Goal: Transaction & Acquisition: Purchase product/service

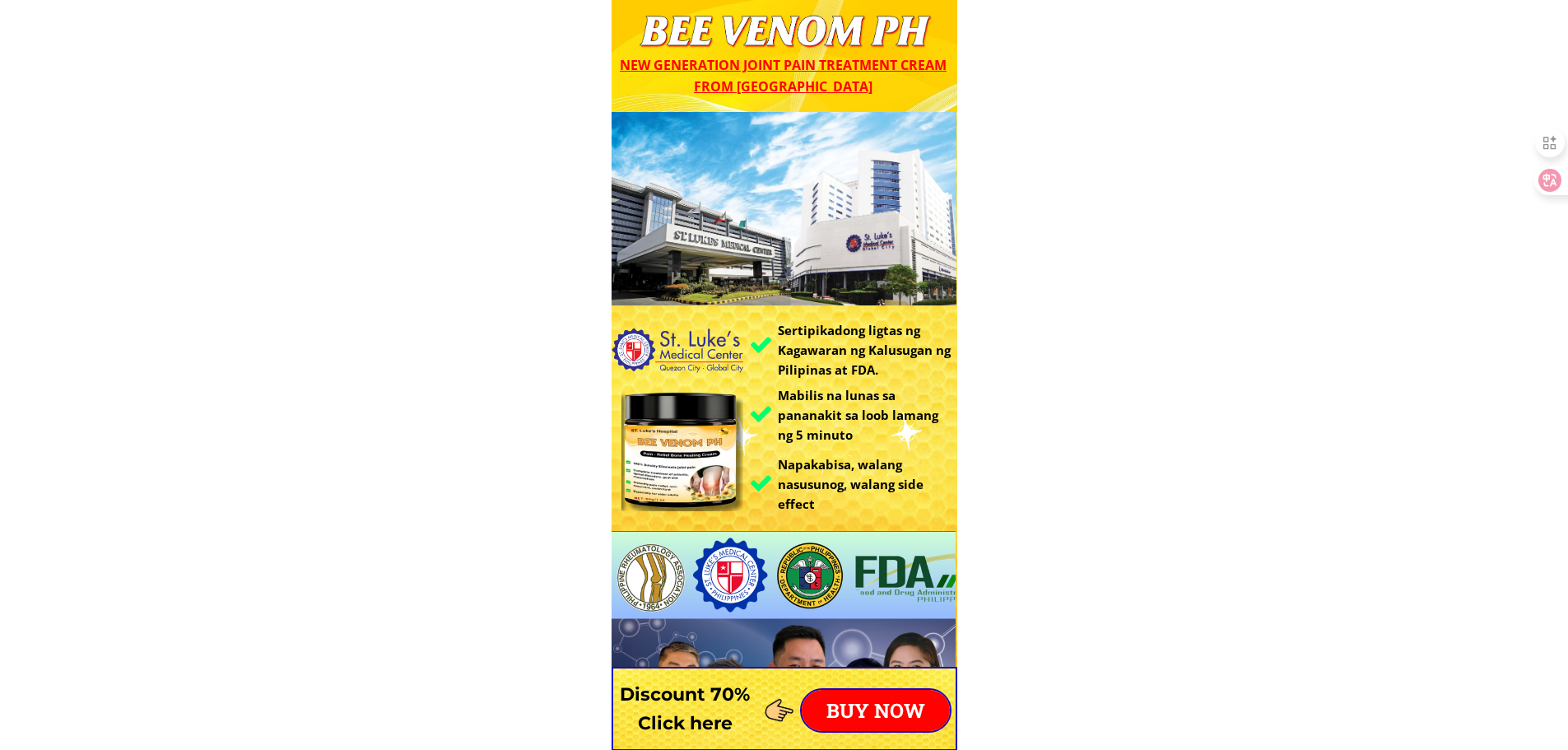
click at [911, 698] on p "BUY NOW" at bounding box center [875, 711] width 149 height 41
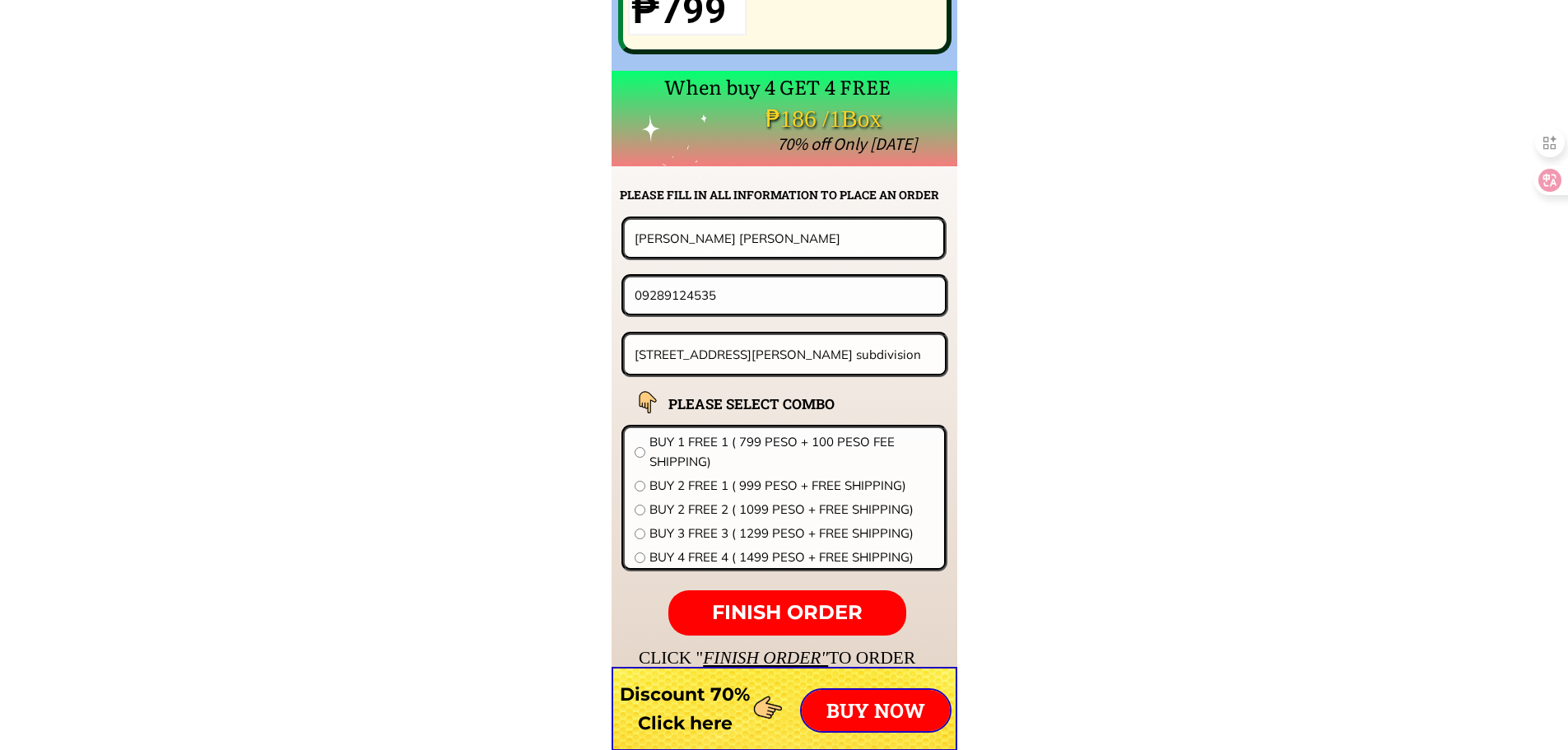
scroll to position [12923, 0]
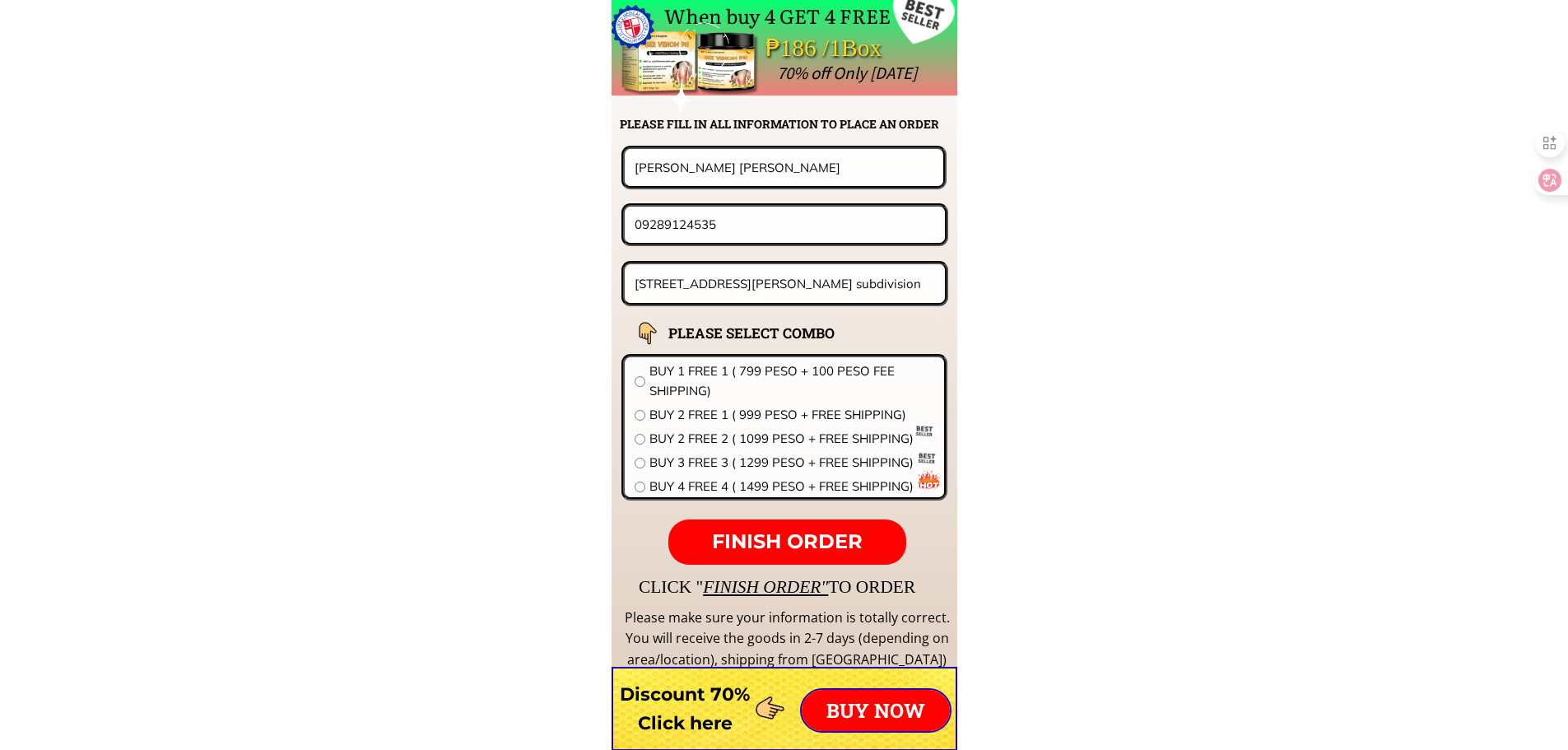
drag, startPoint x: 762, startPoint y: 227, endPoint x: 386, endPoint y: 208, distance: 376.5
paste input "0 946 5527"
type input "09209465527"
click at [750, 188] on div "Vicky Barbara" at bounding box center [784, 167] width 326 height 43
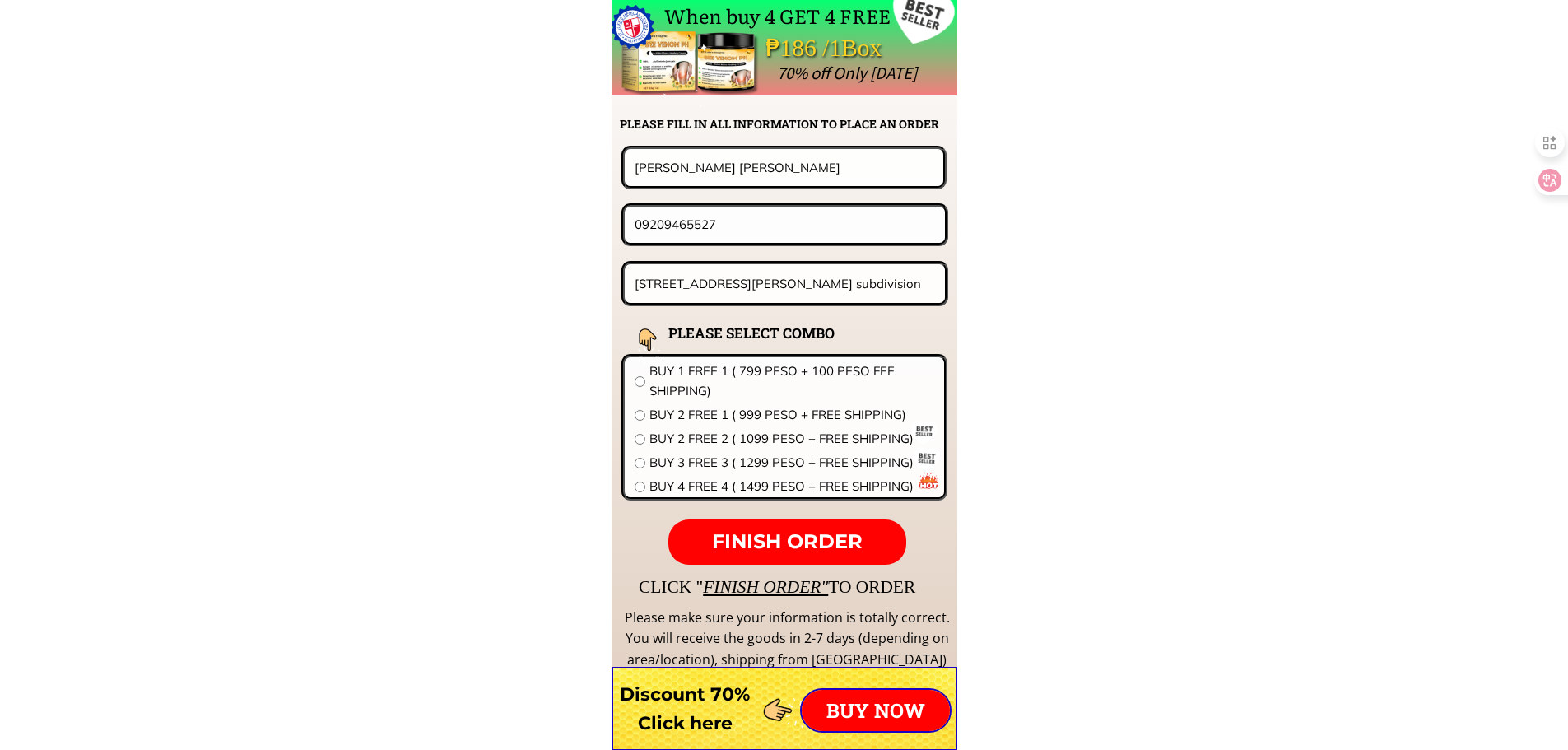
click at [753, 173] on input "Vicky Barbara" at bounding box center [784, 166] width 307 height 36
paste input "Renny LJuan"
type input "Renny LJuan"
click at [733, 289] on input "81 St Joseph Street, Villa España subdivision" at bounding box center [785, 283] width 310 height 38
paste input "Sitio centro sapang maragul tarlac city"
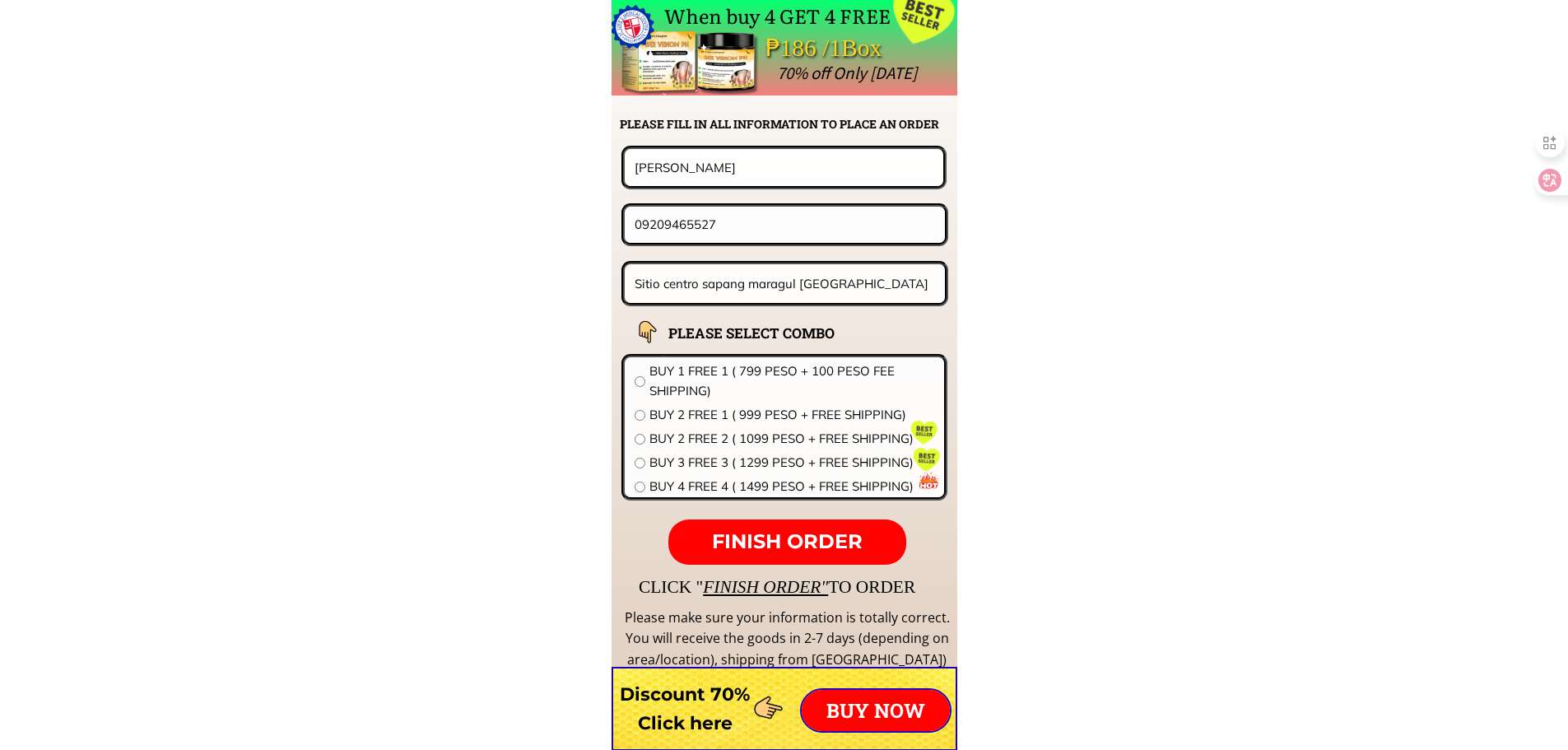
type input "Sitio centro sapang maragul tarlac city"
click at [689, 411] on span "BUY 2 FREE 1 ( 999 PESO + FREE SHIPPING)" at bounding box center [792, 415] width 285 height 20
radio input "true"
click at [779, 517] on form "FINISH ORDER Renny LJuan 09209465527 Sitio centro sapang maragul tarlac city BE…" at bounding box center [682, 355] width 533 height 419
click at [783, 537] on span "FINISH ORDER" at bounding box center [787, 541] width 151 height 24
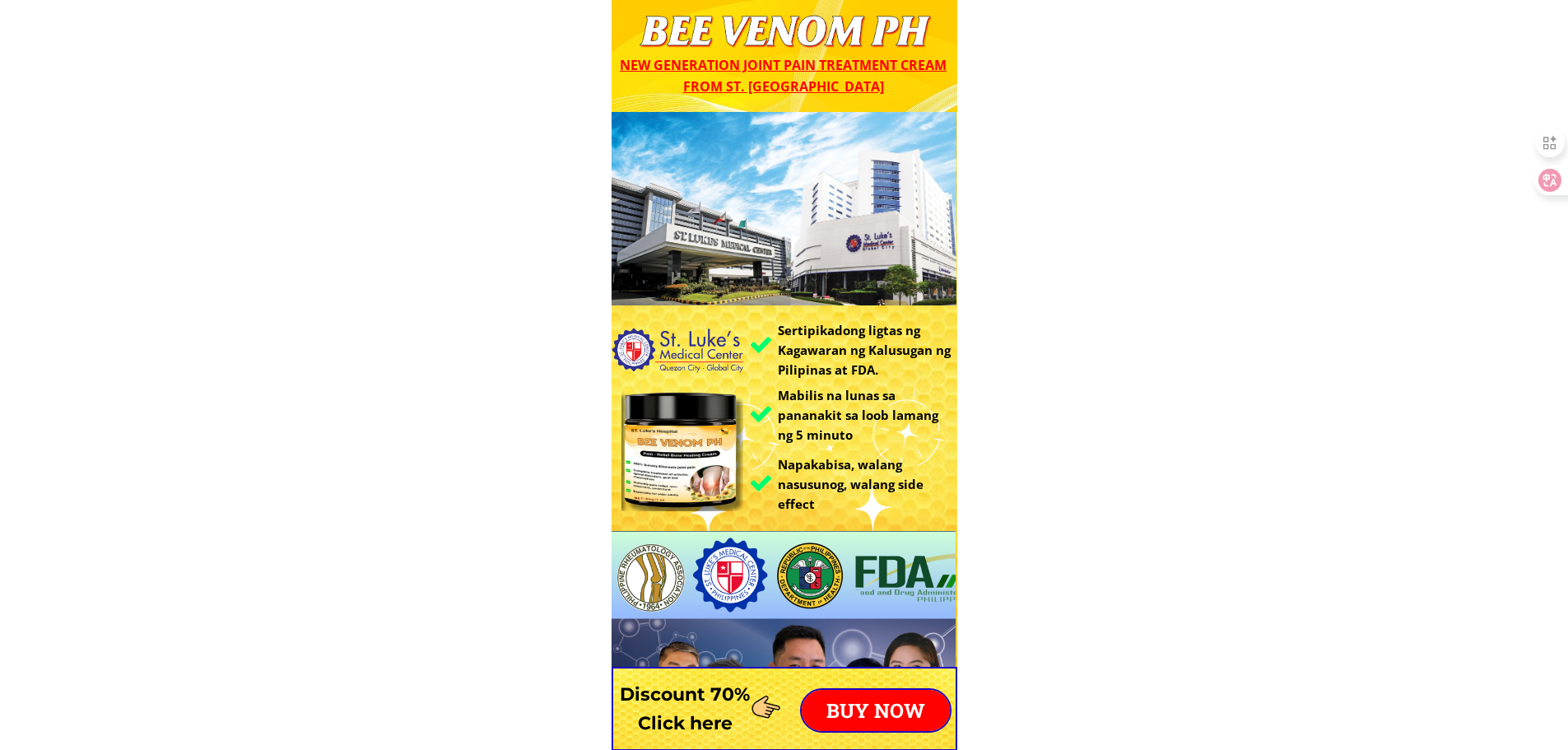
click at [861, 714] on p "BUY NOW" at bounding box center [875, 711] width 149 height 41
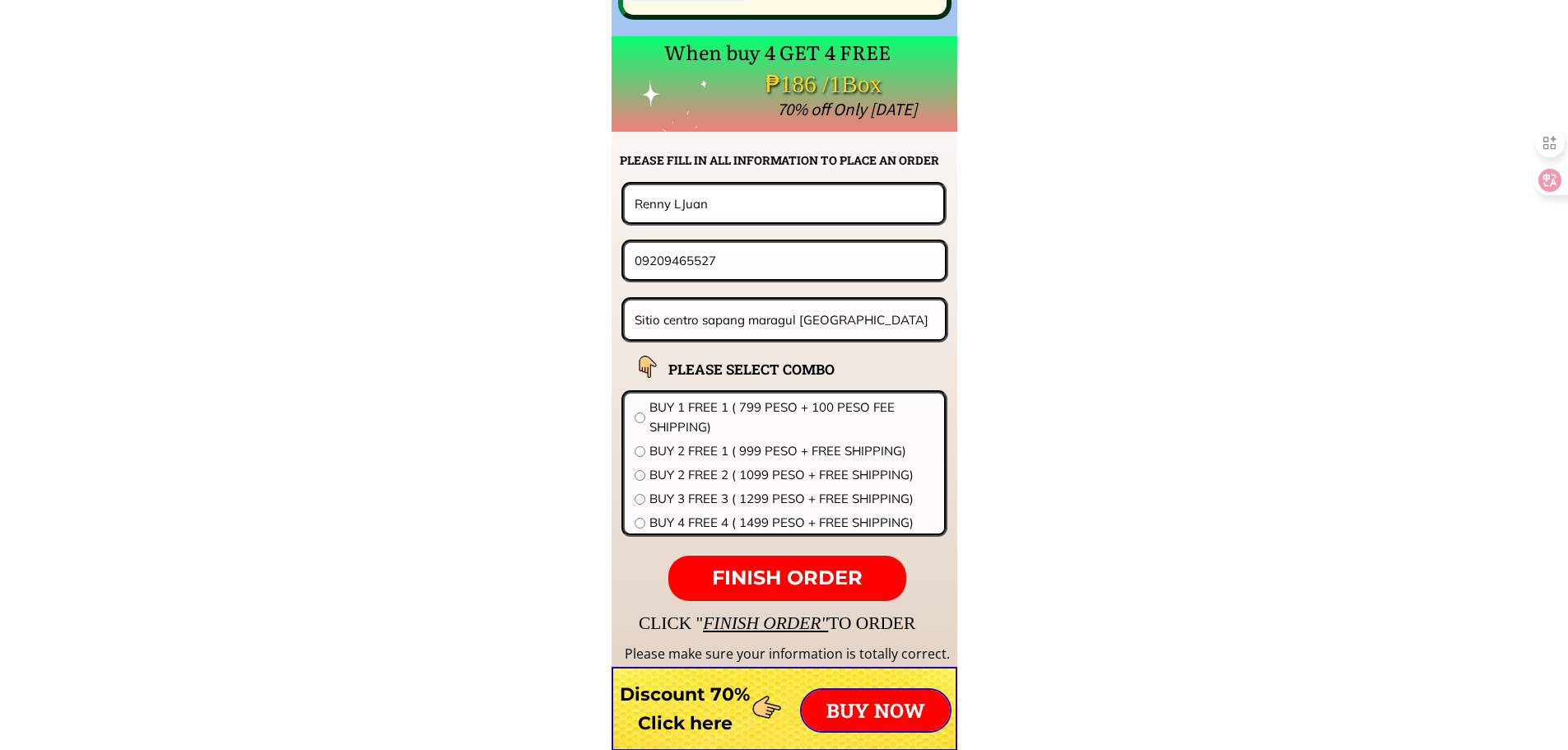
scroll to position [12923, 0]
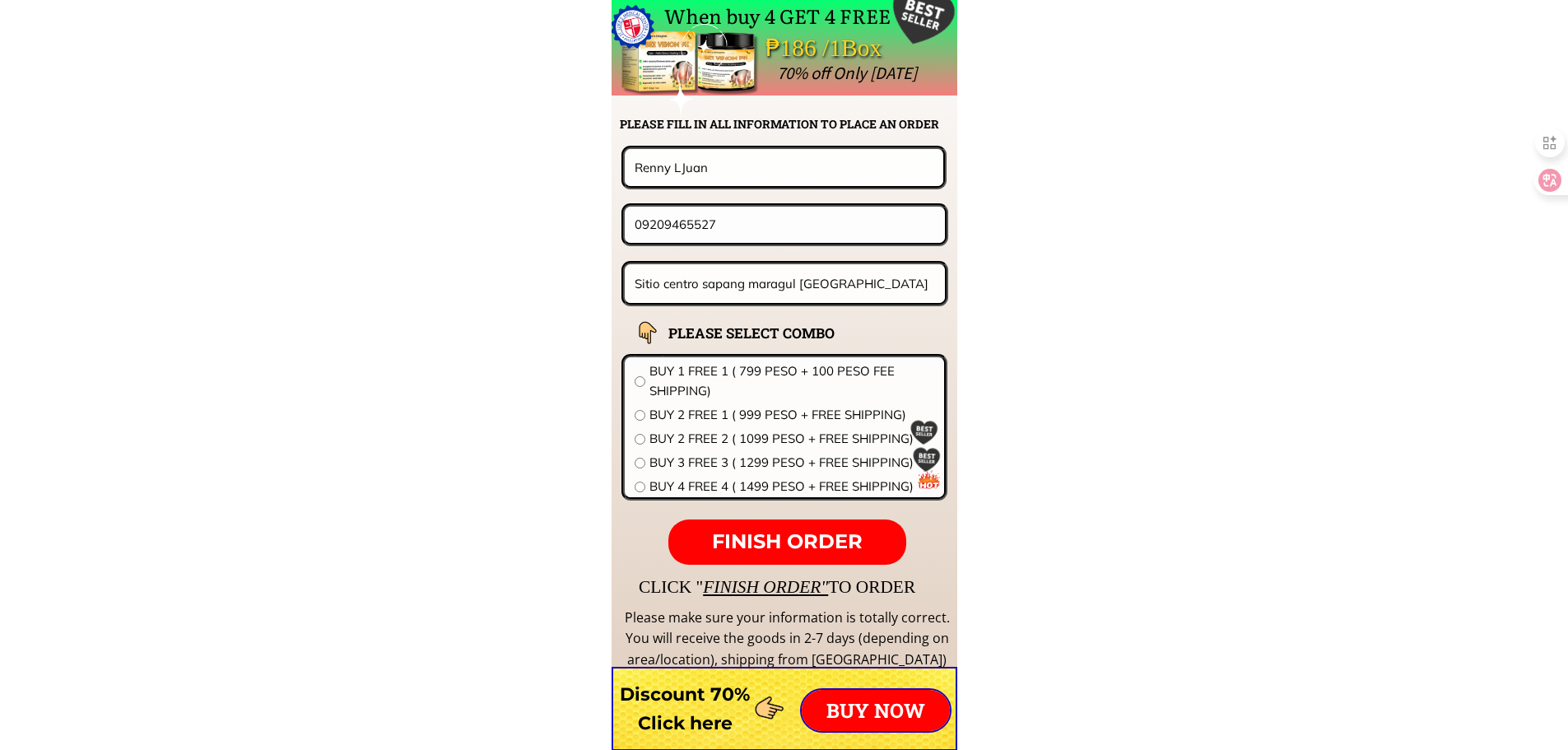
drag, startPoint x: 701, startPoint y: 157, endPoint x: 484, endPoint y: 166, distance: 217.2
paste input "[PERSON_NAME]"
type input "[PERSON_NAME]"
drag, startPoint x: 733, startPoint y: 240, endPoint x: 517, endPoint y: 201, distance: 219.5
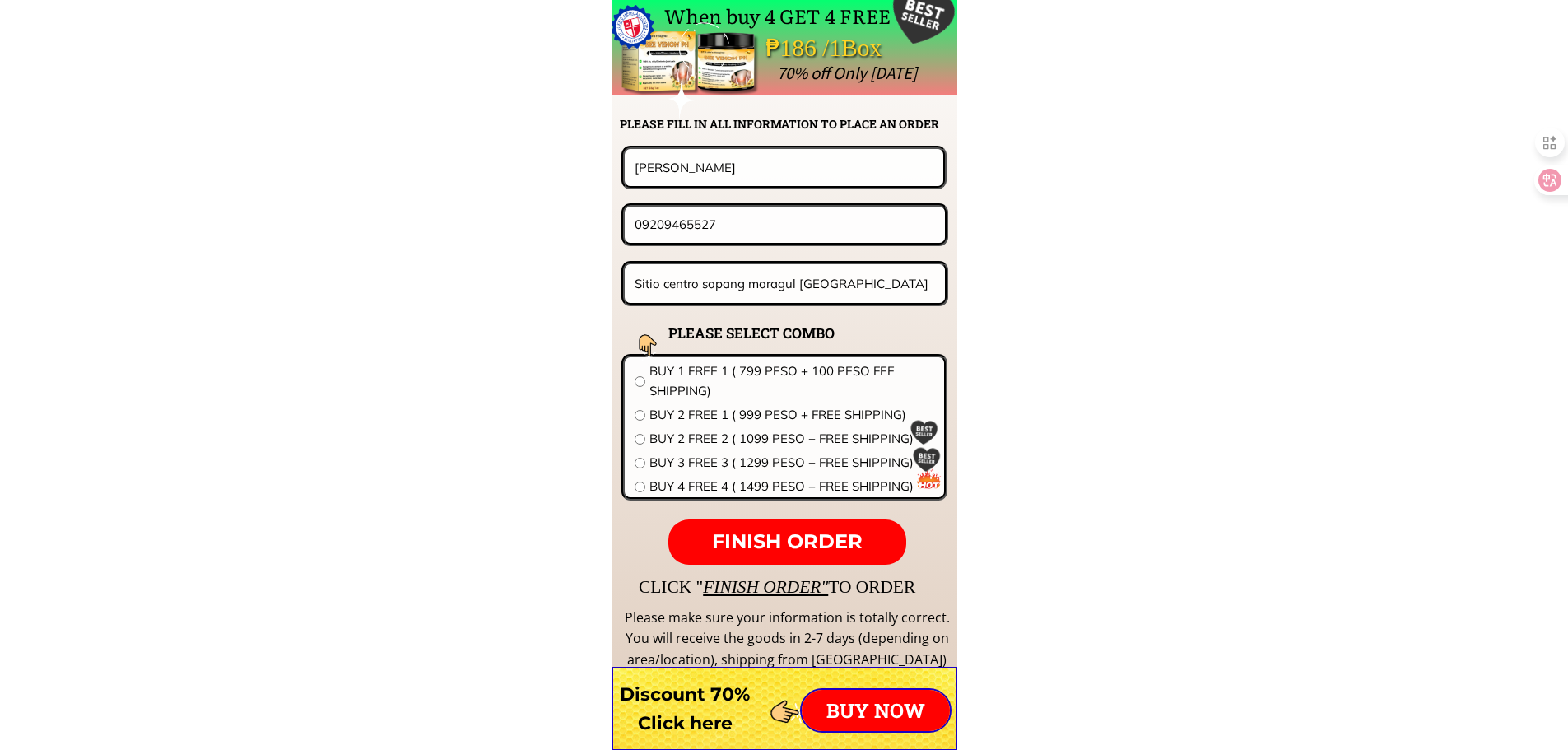
paste input "53980514"
type input "09539805147"
click at [789, 285] on input "Sitio centro sapang maragul tarlac city" at bounding box center [785, 283] width 310 height 38
paste input "Masbate [STREET_ADDRESS]"
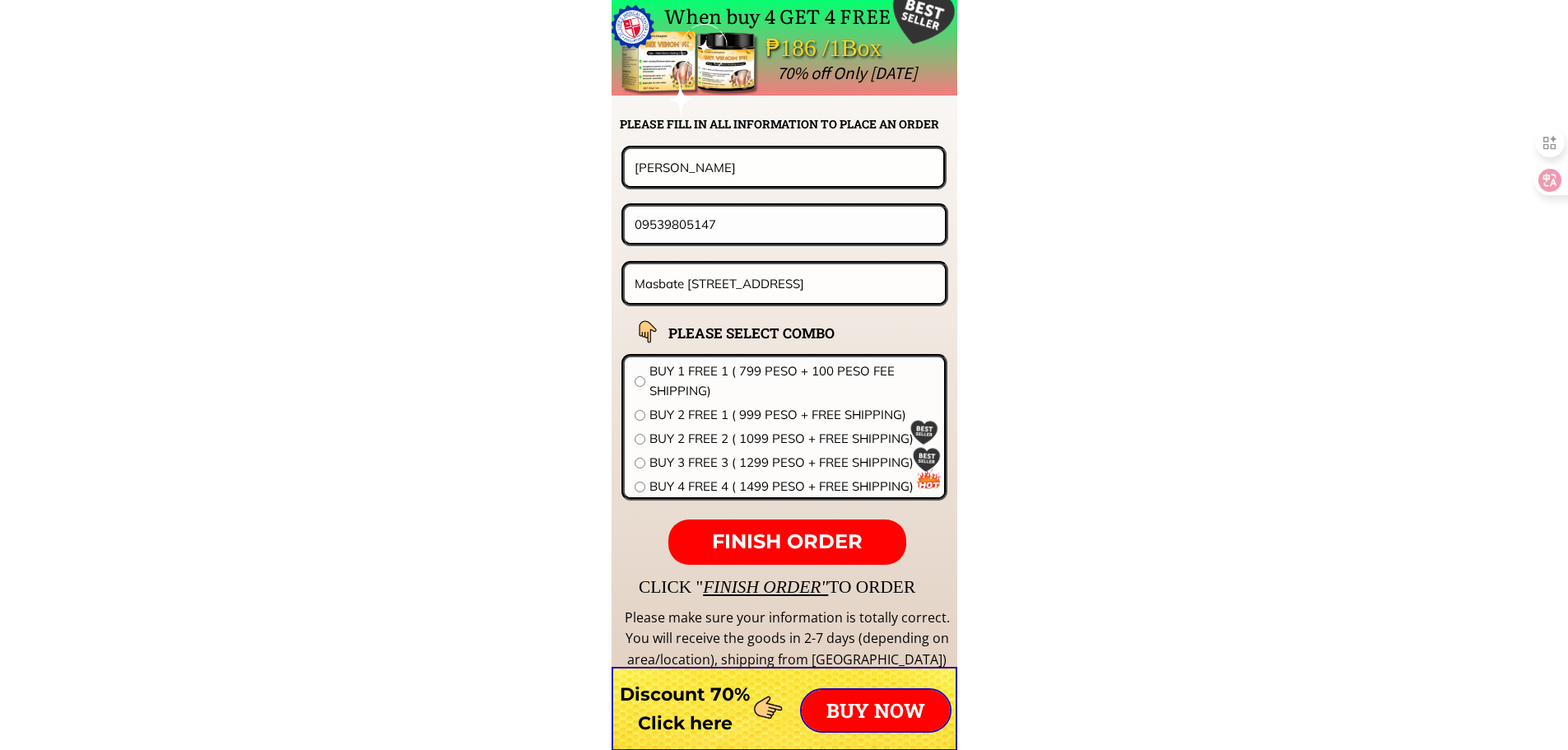
type input "Masbate [STREET_ADDRESS]"
click at [726, 434] on span "BUY 2 FREE 2 ( 1099 PESO + FREE SHIPPING)" at bounding box center [792, 439] width 285 height 20
radio input "true"
click at [811, 542] on span "FINISH ORDER" at bounding box center [787, 541] width 151 height 24
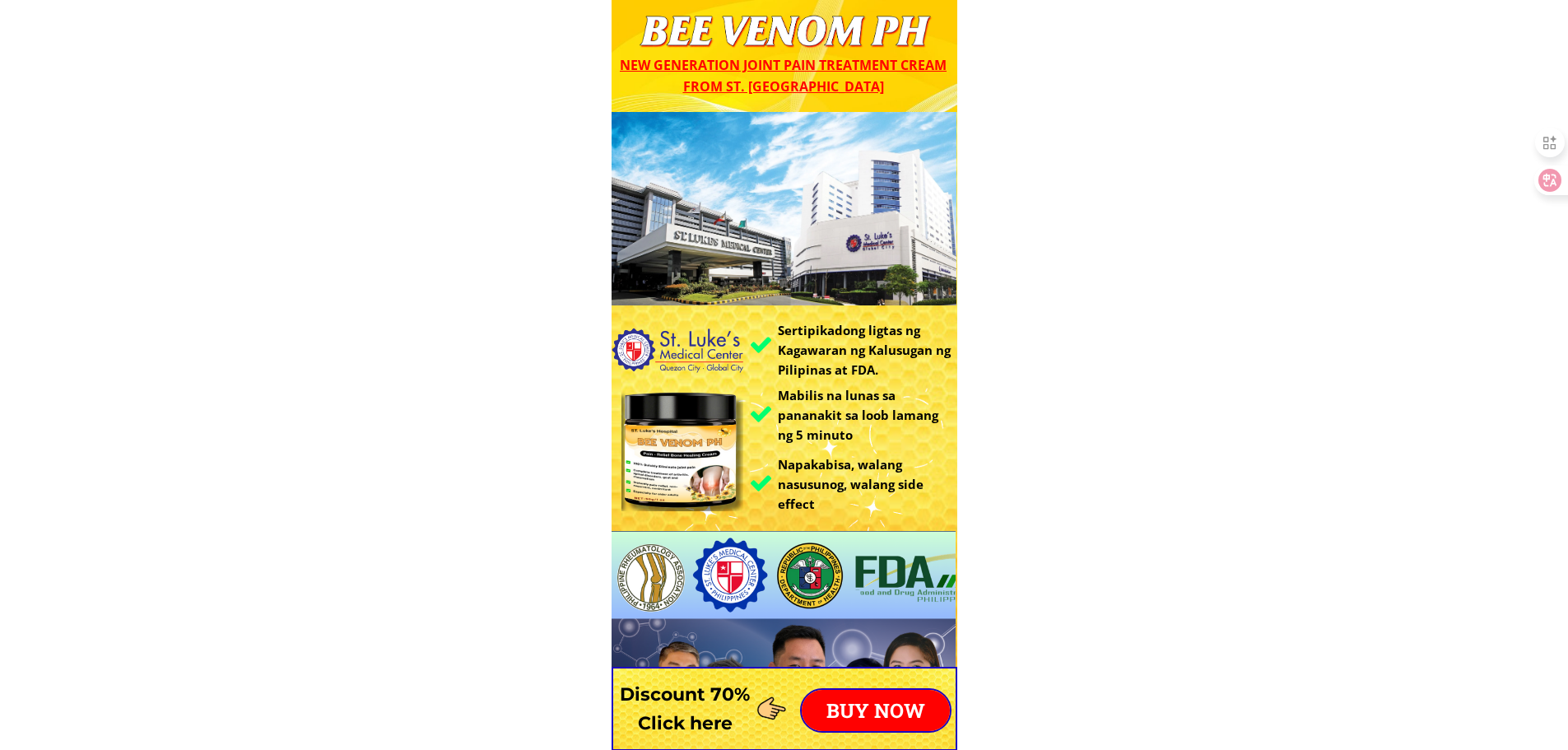
click at [912, 709] on p "BUY NOW" at bounding box center [875, 711] width 149 height 41
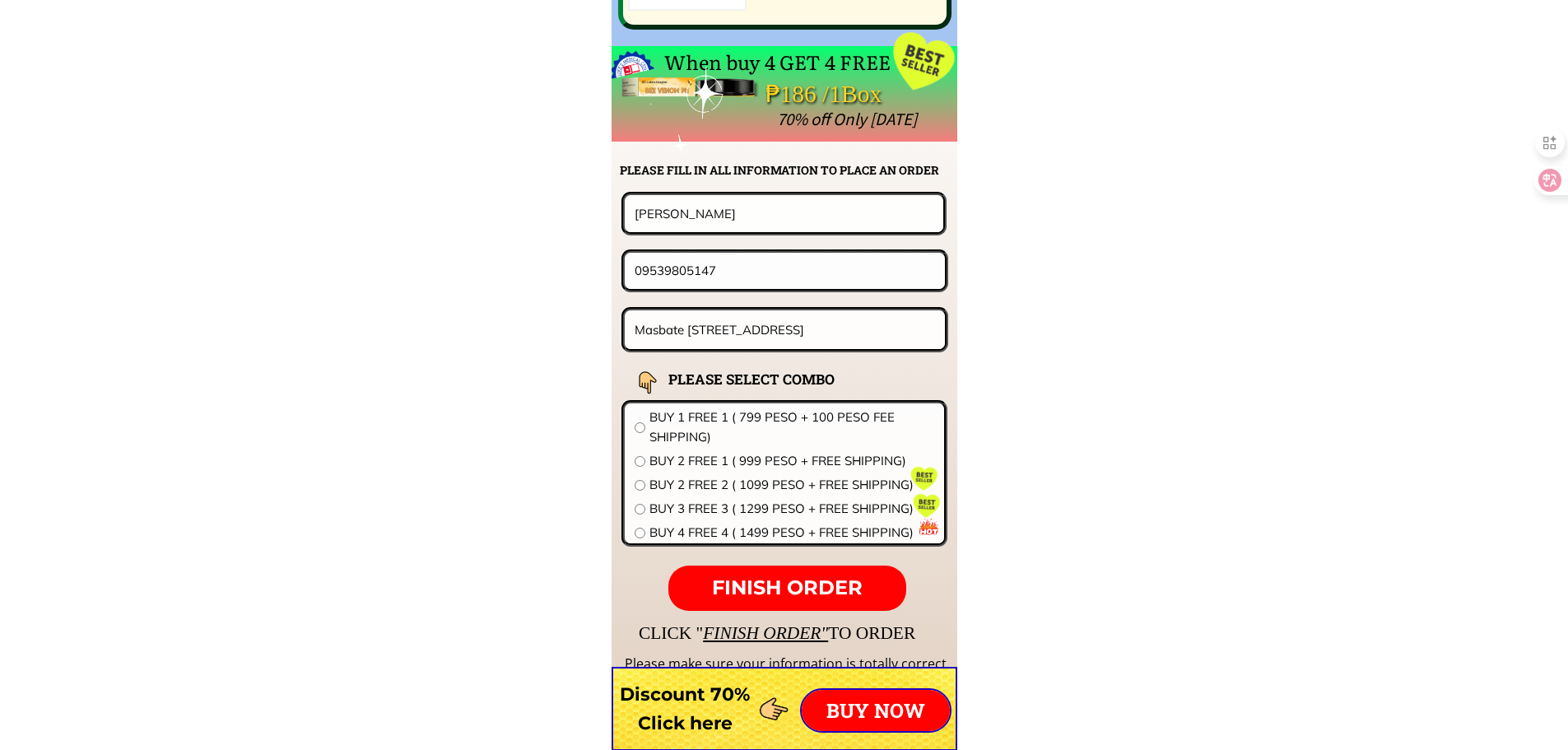
scroll to position [12923, 0]
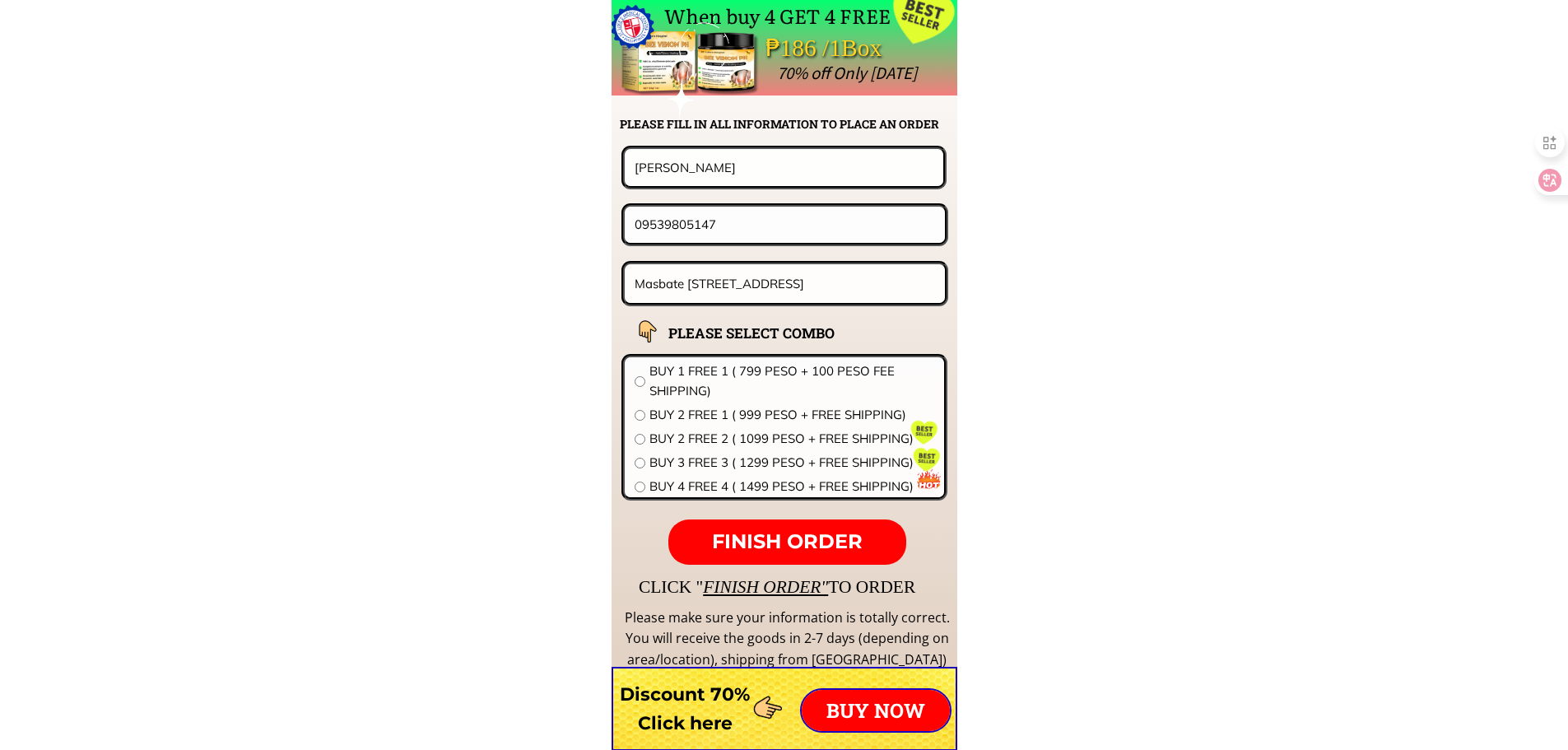
drag, startPoint x: 733, startPoint y: 160, endPoint x: 421, endPoint y: 155, distance: 312.0
paste input "[PERSON_NAME]"
type input "[PERSON_NAME]"
click at [739, 228] on input "09539805147" at bounding box center [785, 224] width 309 height 35
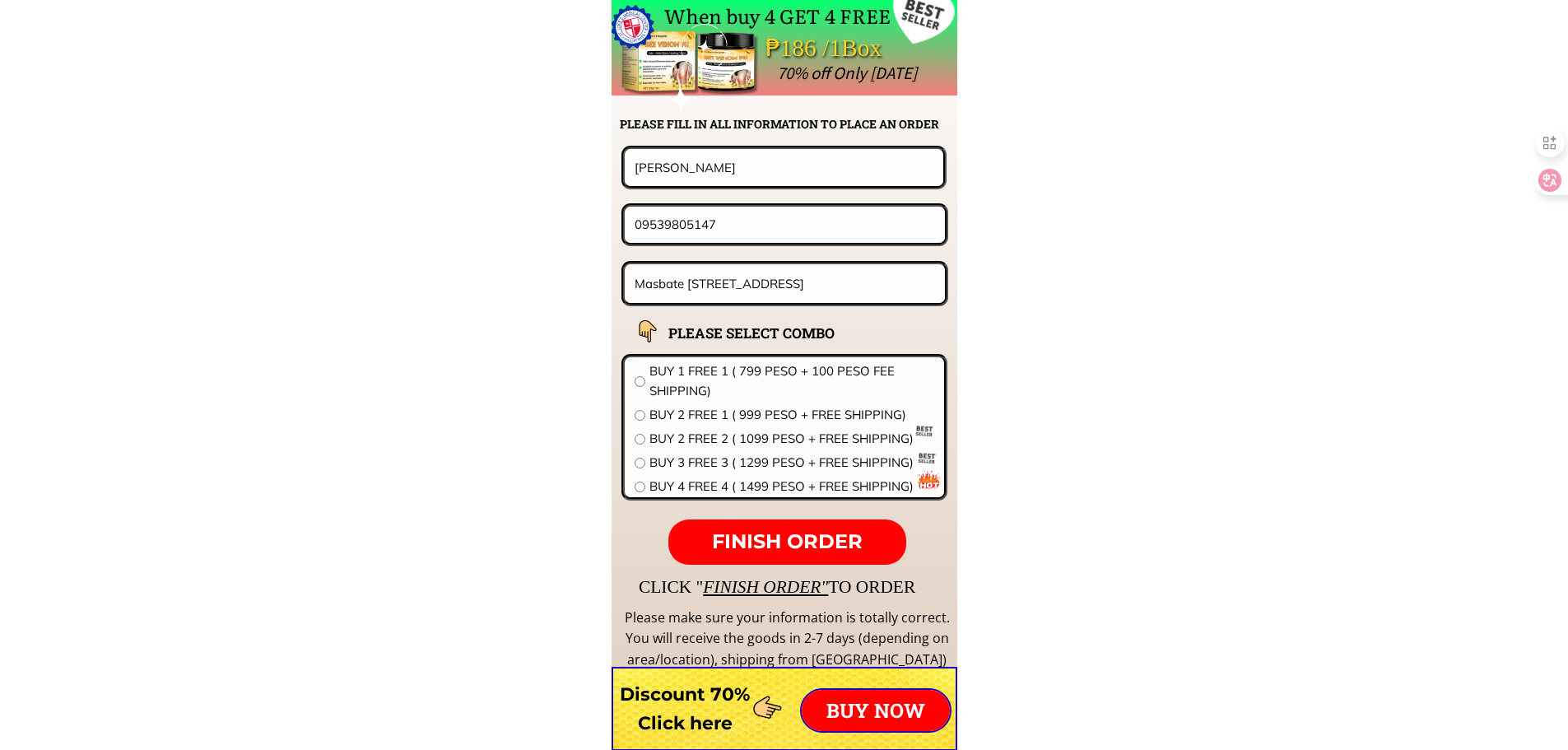
click at [641, 221] on input "09539805147" at bounding box center [785, 224] width 309 height 35
paste input "854567989"
type input "09854567989"
click at [683, 301] on input "Masbate [STREET_ADDRESS]" at bounding box center [785, 283] width 310 height 38
paste input "Purok 2dinabukan [PERSON_NAME] agusan del Norte"
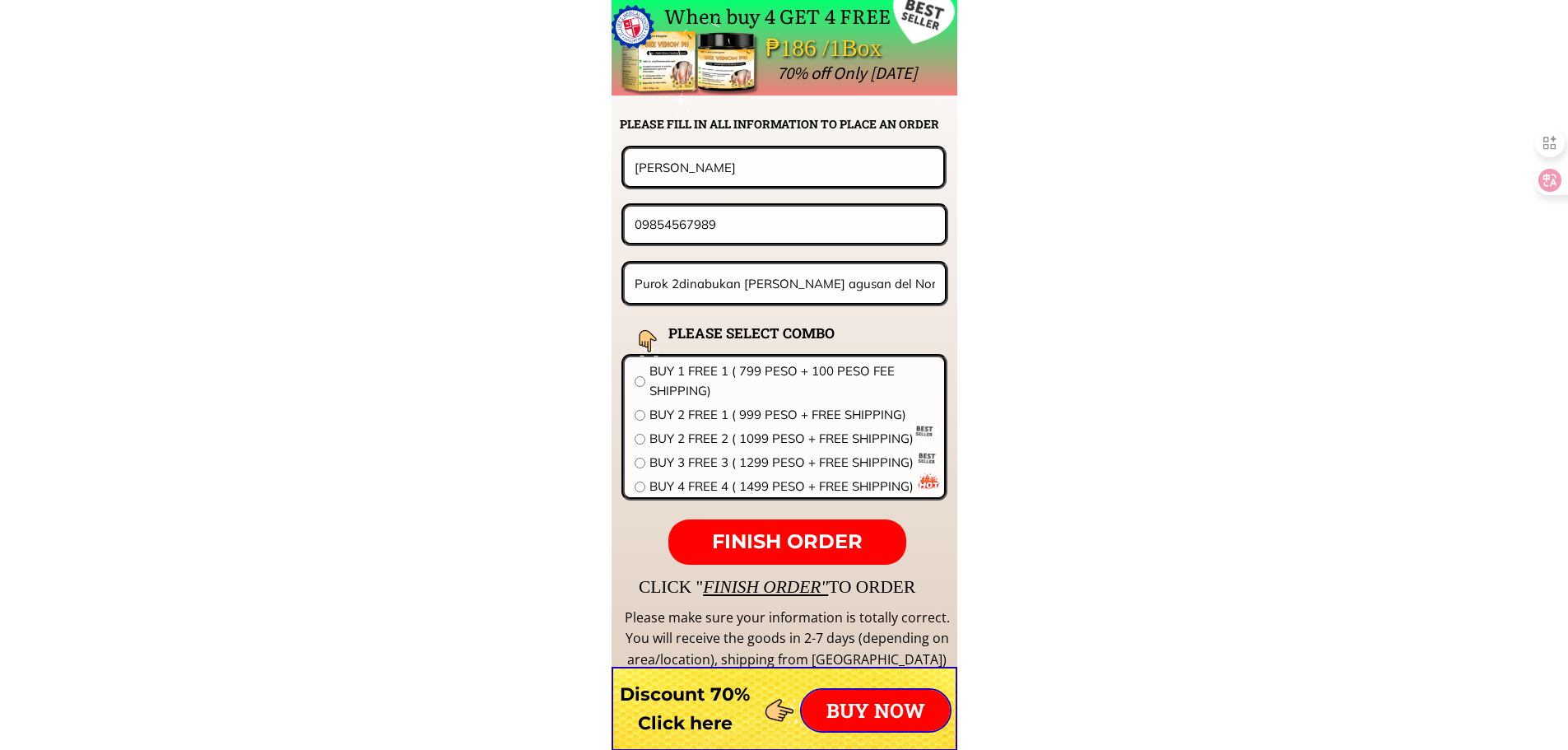
scroll to position [0, 19]
type input "Purok 2dinabukan [PERSON_NAME] agusan del Norte"
click at [726, 479] on span "BUY 4 FREE 4 ( 1499 PESO + FREE SHIPPING)" at bounding box center [792, 486] width 285 height 20
radio input "true"
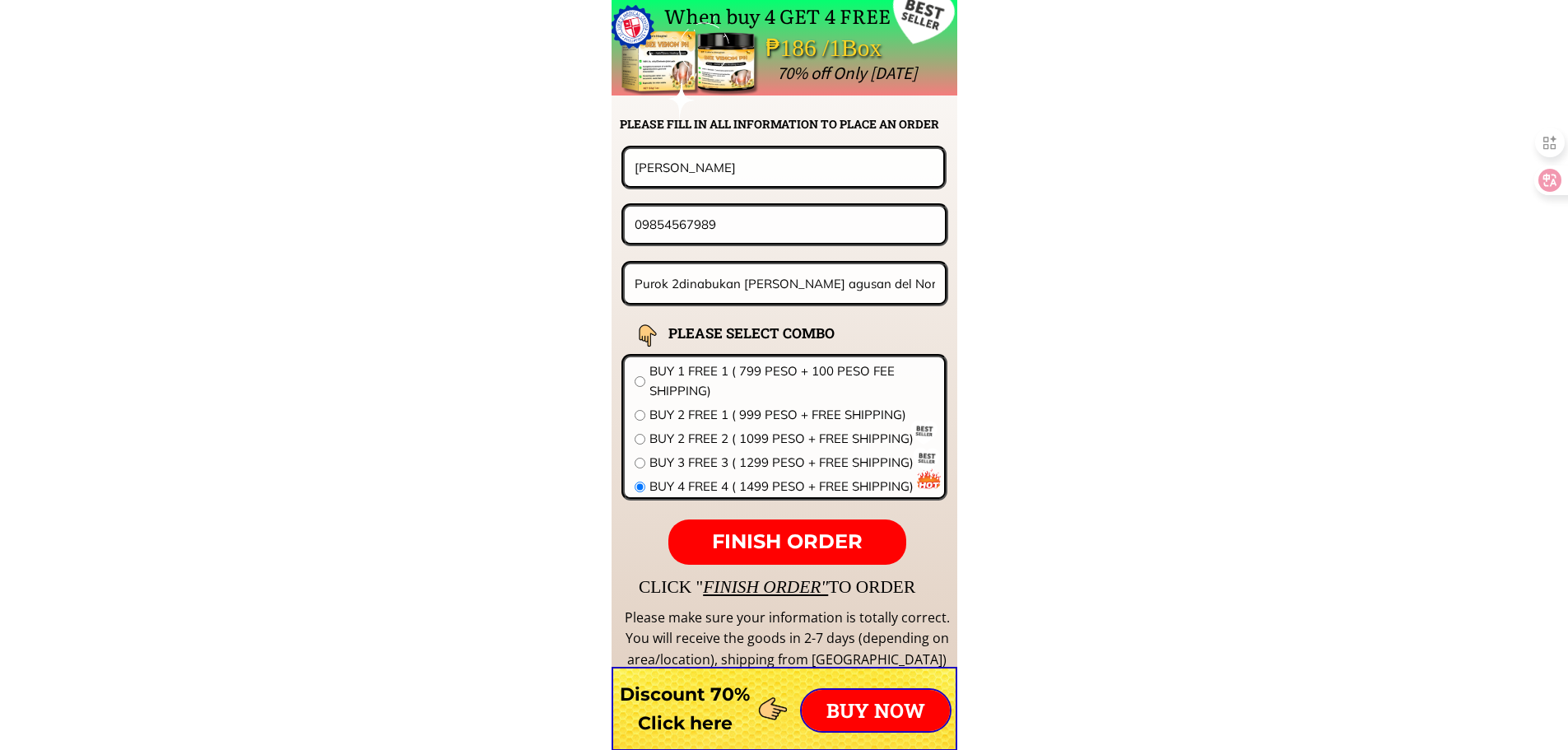
click at [755, 532] on span "FINISH ORDER" at bounding box center [787, 541] width 151 height 24
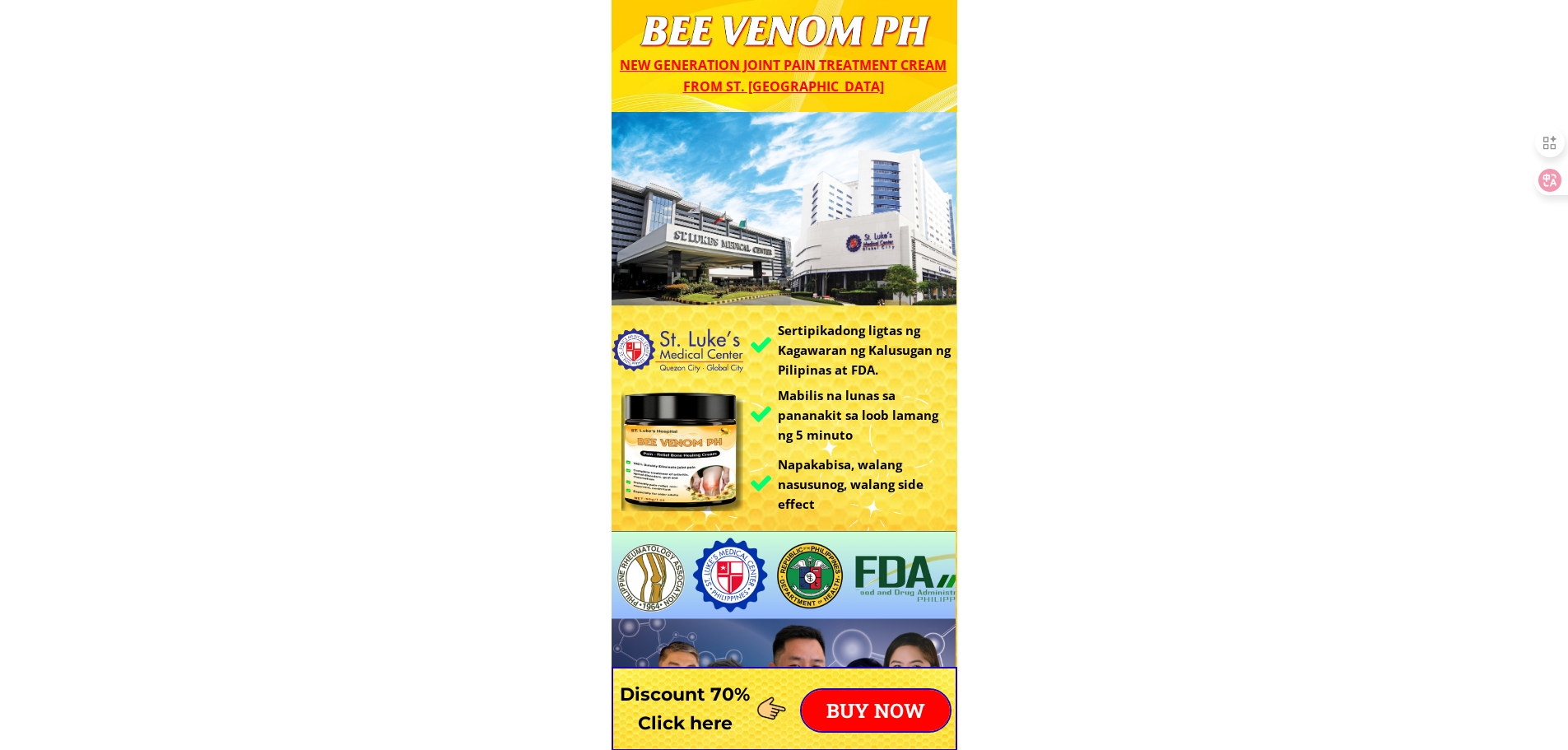
click at [902, 699] on p "BUY NOW" at bounding box center [875, 711] width 149 height 41
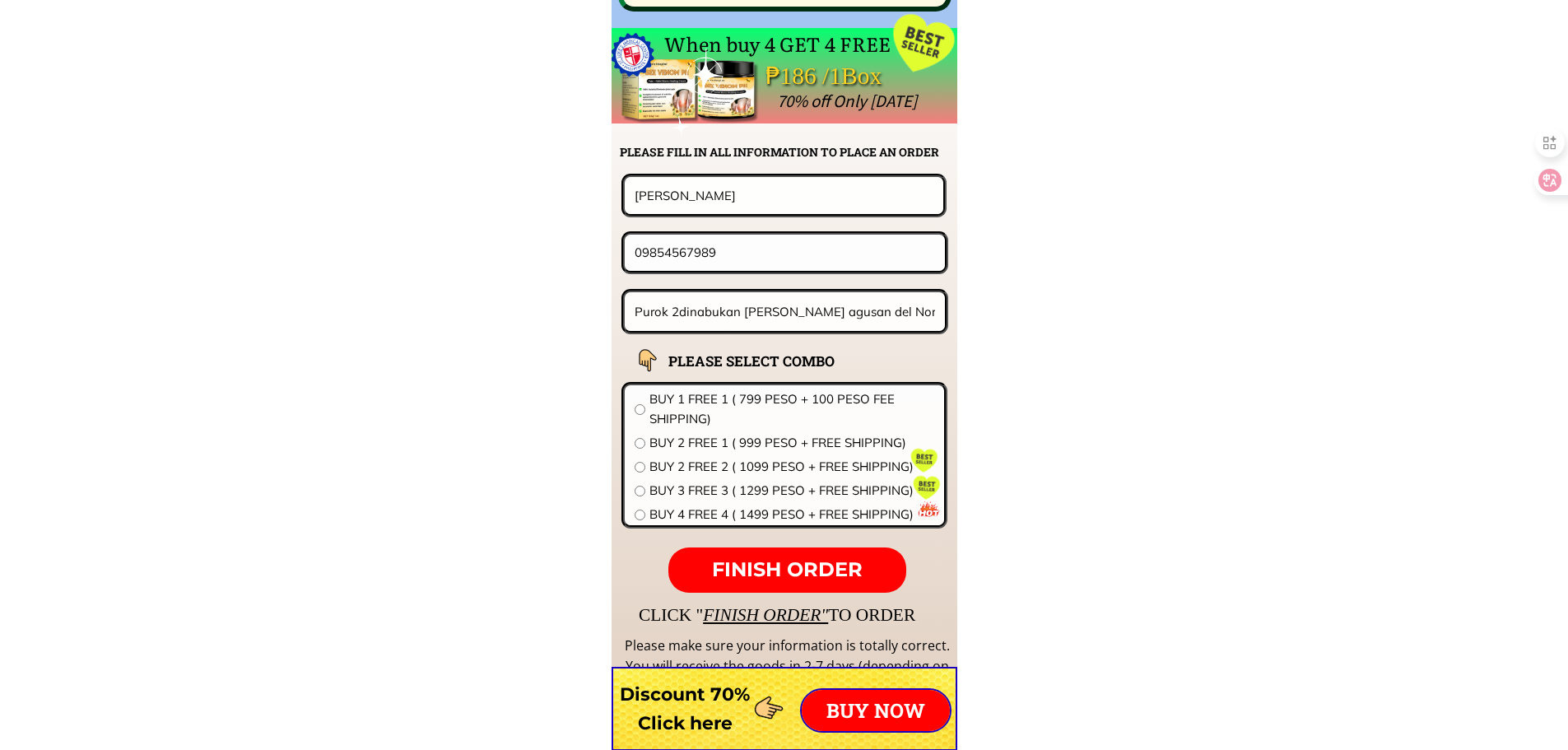
scroll to position [12923, 0]
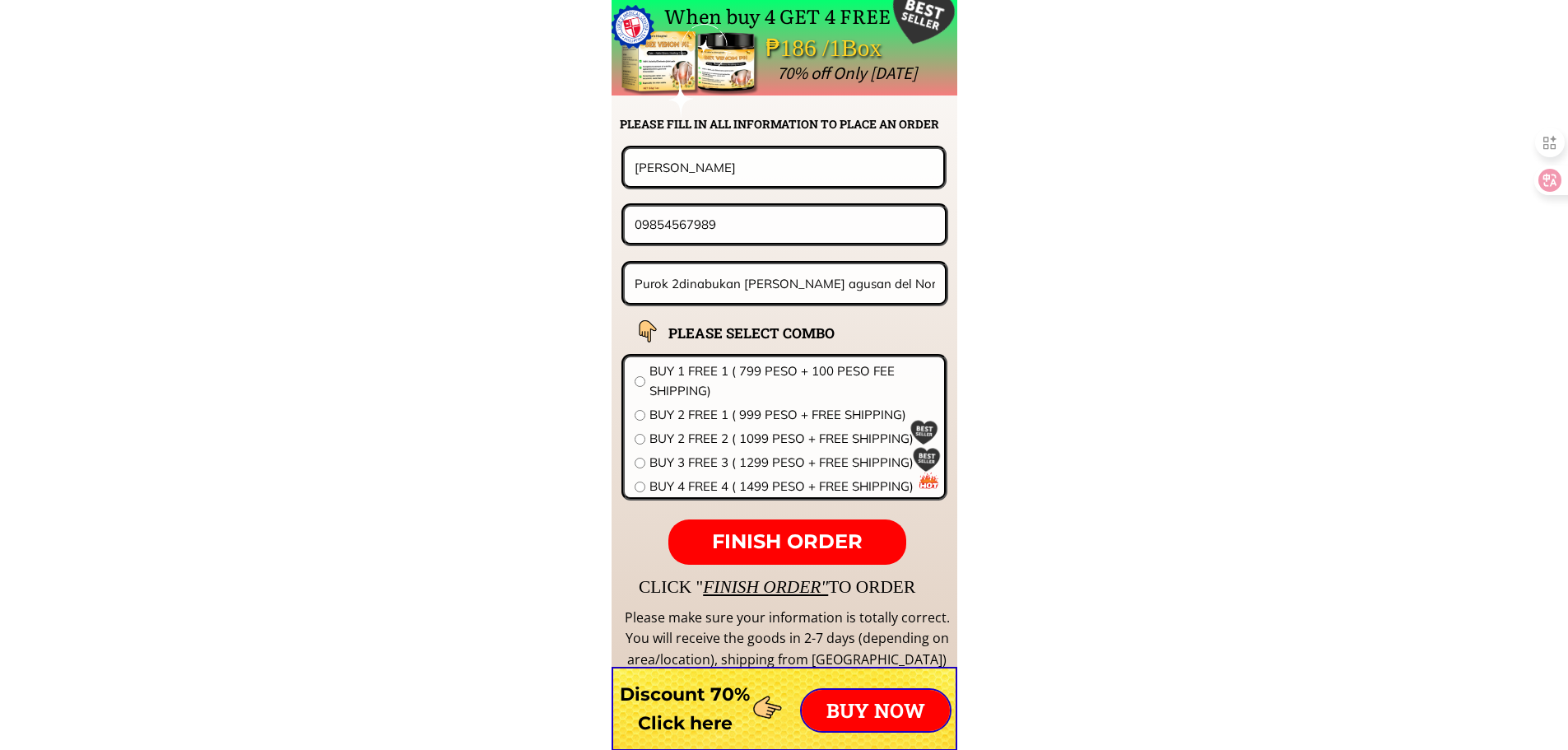
drag, startPoint x: 655, startPoint y: 219, endPoint x: 354, endPoint y: 190, distance: 302.4
paste input "566895040"
type input "09566895040"
drag, startPoint x: 545, startPoint y: 144, endPoint x: 366, endPoint y: 139, distance: 179.1
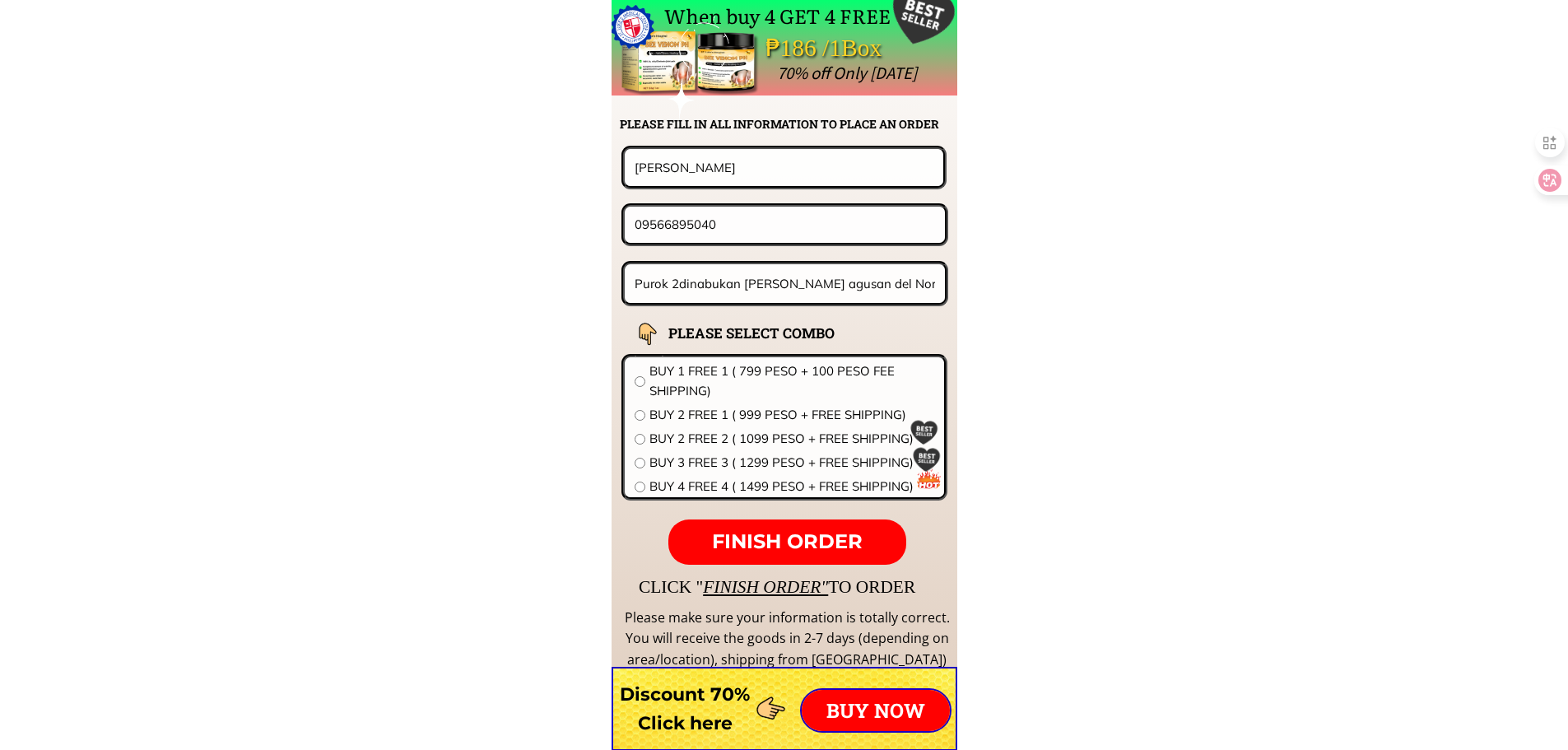
paste input "Raymundo VILLARAZA"
type input "Raymundo VILLARAZA"
click at [743, 298] on input "Purok 2dinabukan [PERSON_NAME] agusan del Norte" at bounding box center [785, 283] width 310 height 38
click at [769, 293] on input "Purok 2dinabukan [PERSON_NAME] agusan del Norte" at bounding box center [785, 283] width 310 height 38
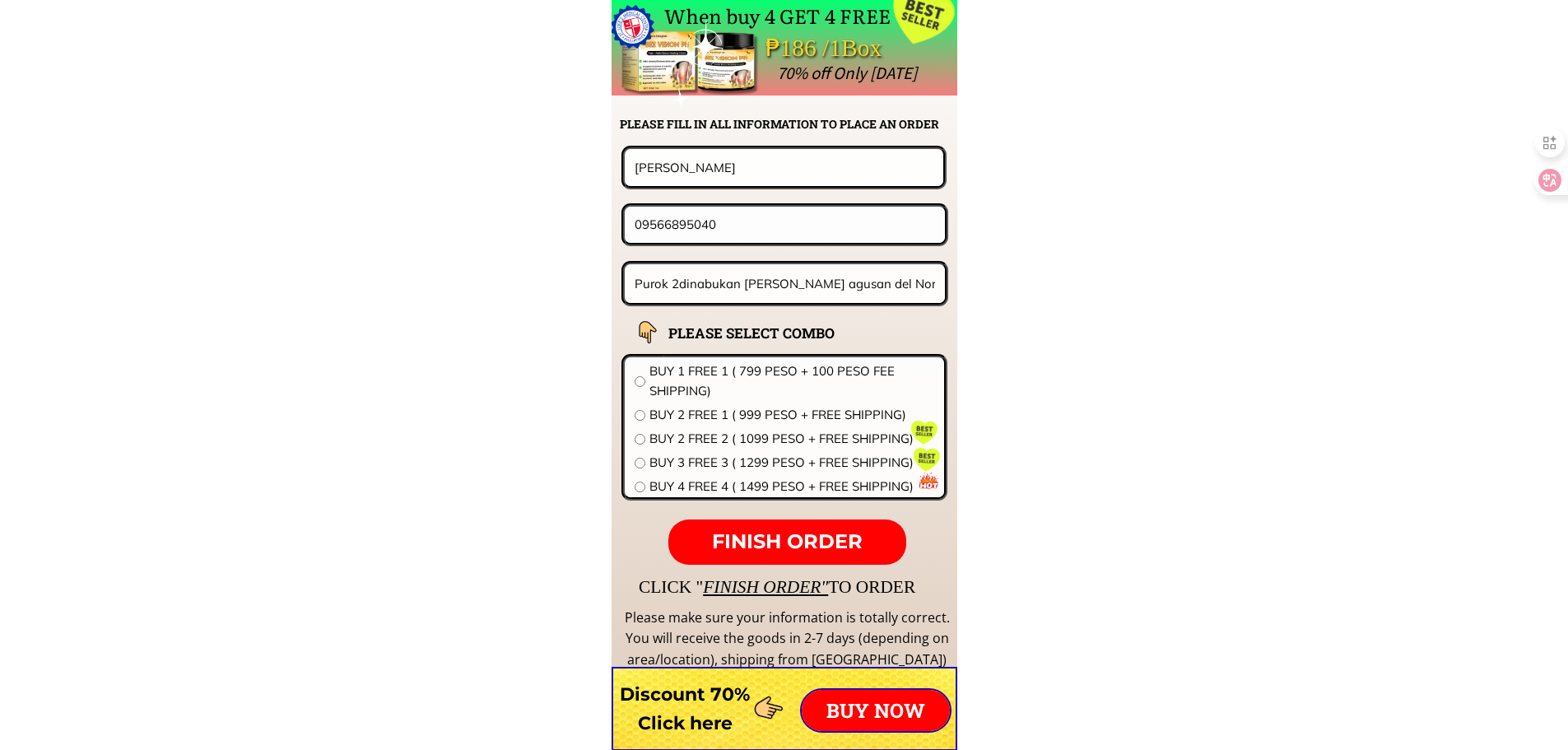
paste input "239 Pearls St Palmera Homes II Ortigas Avenue Extension Brgy Dolores Taytay Riz…"
type input "239 Pearls St Palmera Homes II Ortigas Avenue Extension Brgy Dolores Taytay Riz…"
click at [806, 374] on span "BUY 1 FREE 1 ( 799 PESO + 100 PESO FEE SHIPPING)" at bounding box center [792, 381] width 285 height 39
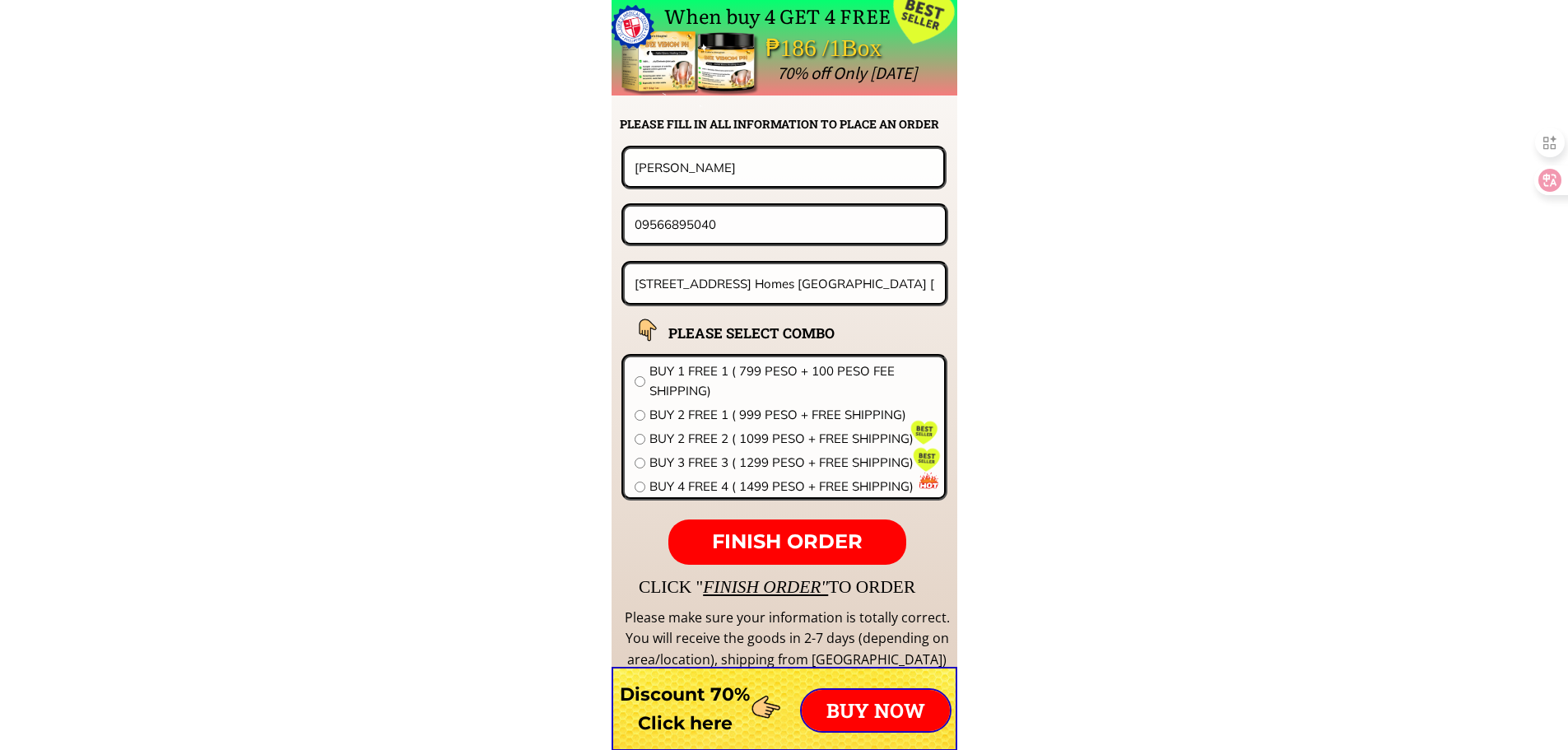
radio input "true"
click at [845, 543] on span "FINISH ORDER" at bounding box center [787, 541] width 151 height 24
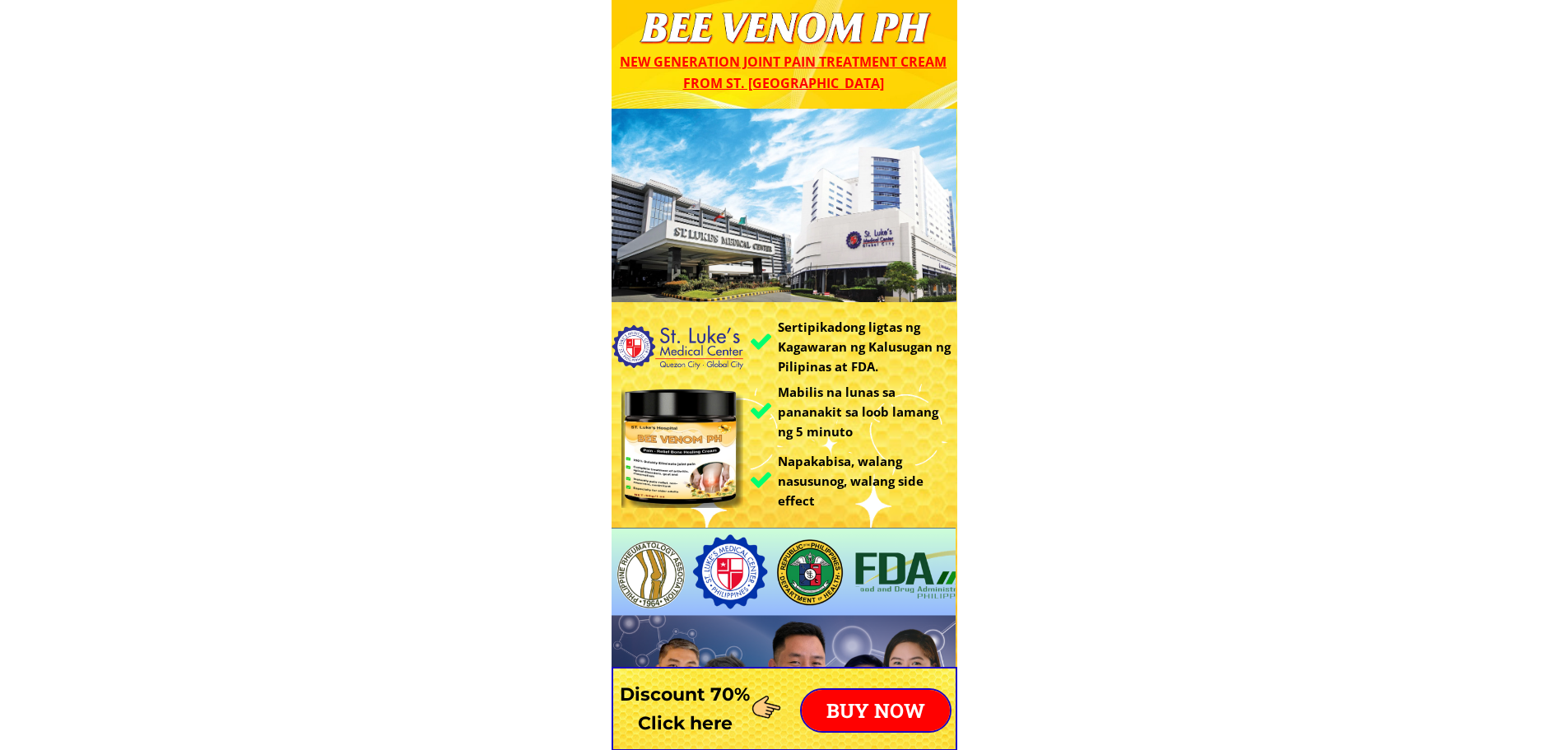
click at [883, 716] on p "BUY NOW" at bounding box center [875, 711] width 149 height 41
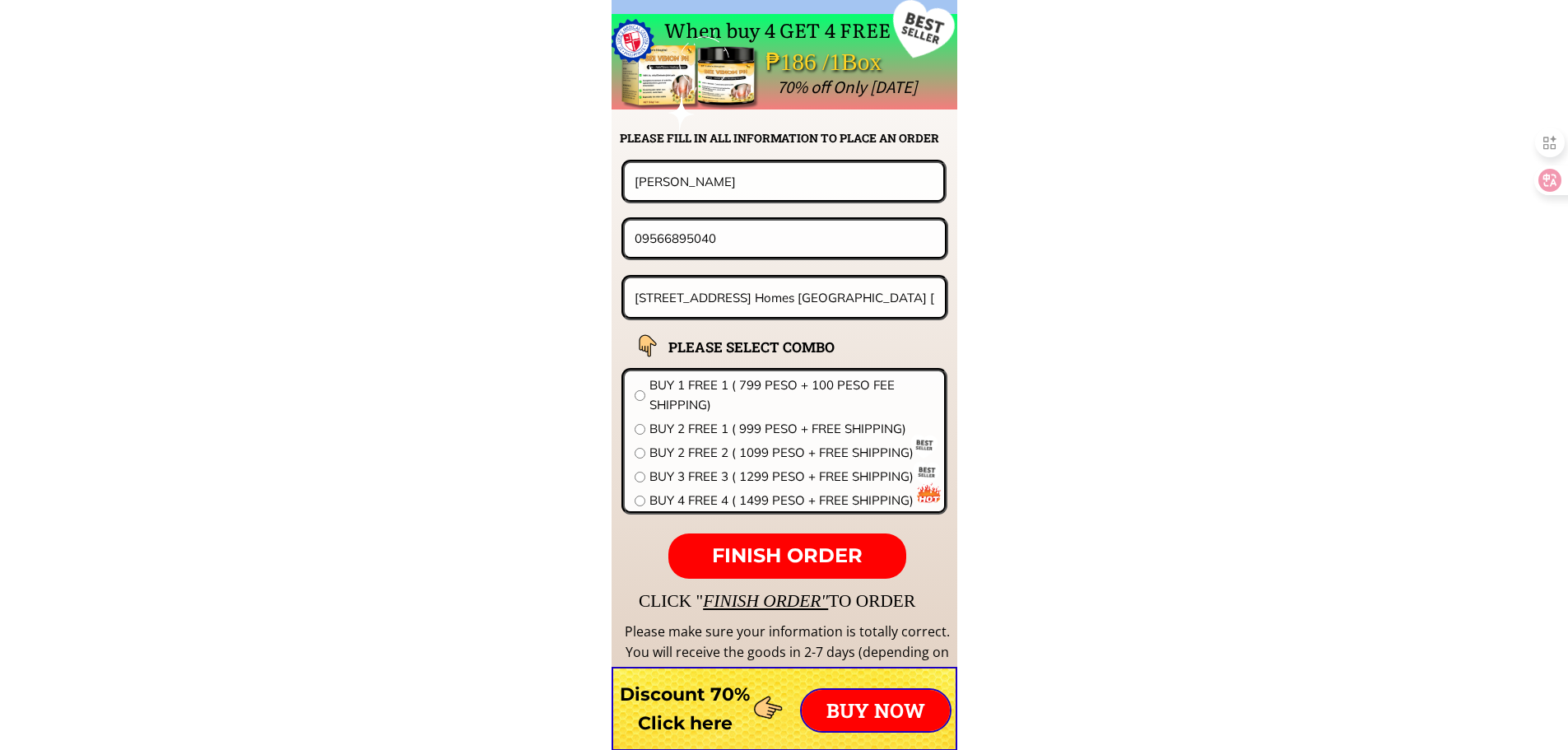
scroll to position [12923, 0]
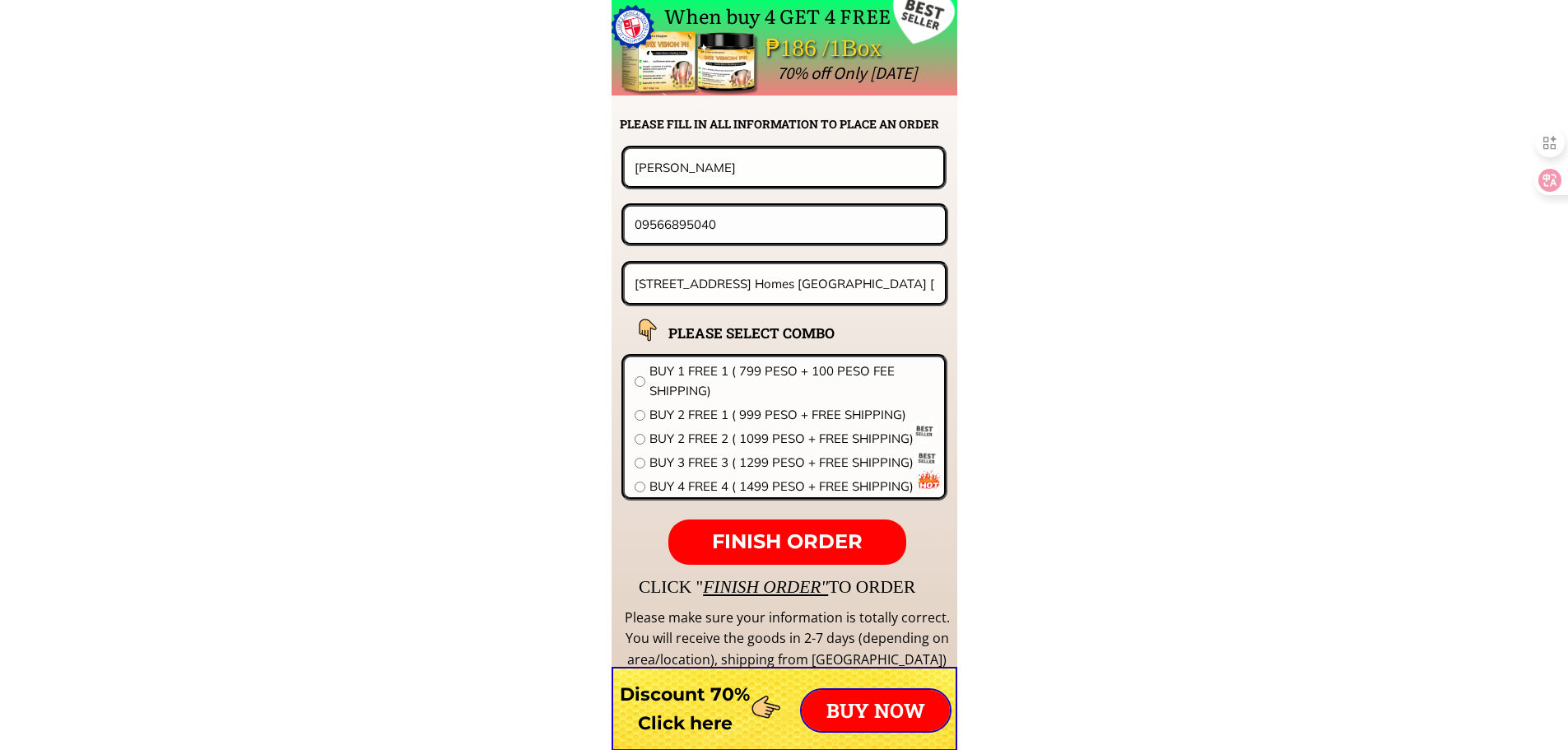
drag, startPoint x: 812, startPoint y: 180, endPoint x: 239, endPoint y: 136, distance: 574.7
paste input "icardo .labasano"
type input "Ricardo .labasano"
drag, startPoint x: 744, startPoint y: 224, endPoint x: 334, endPoint y: 212, distance: 410.2
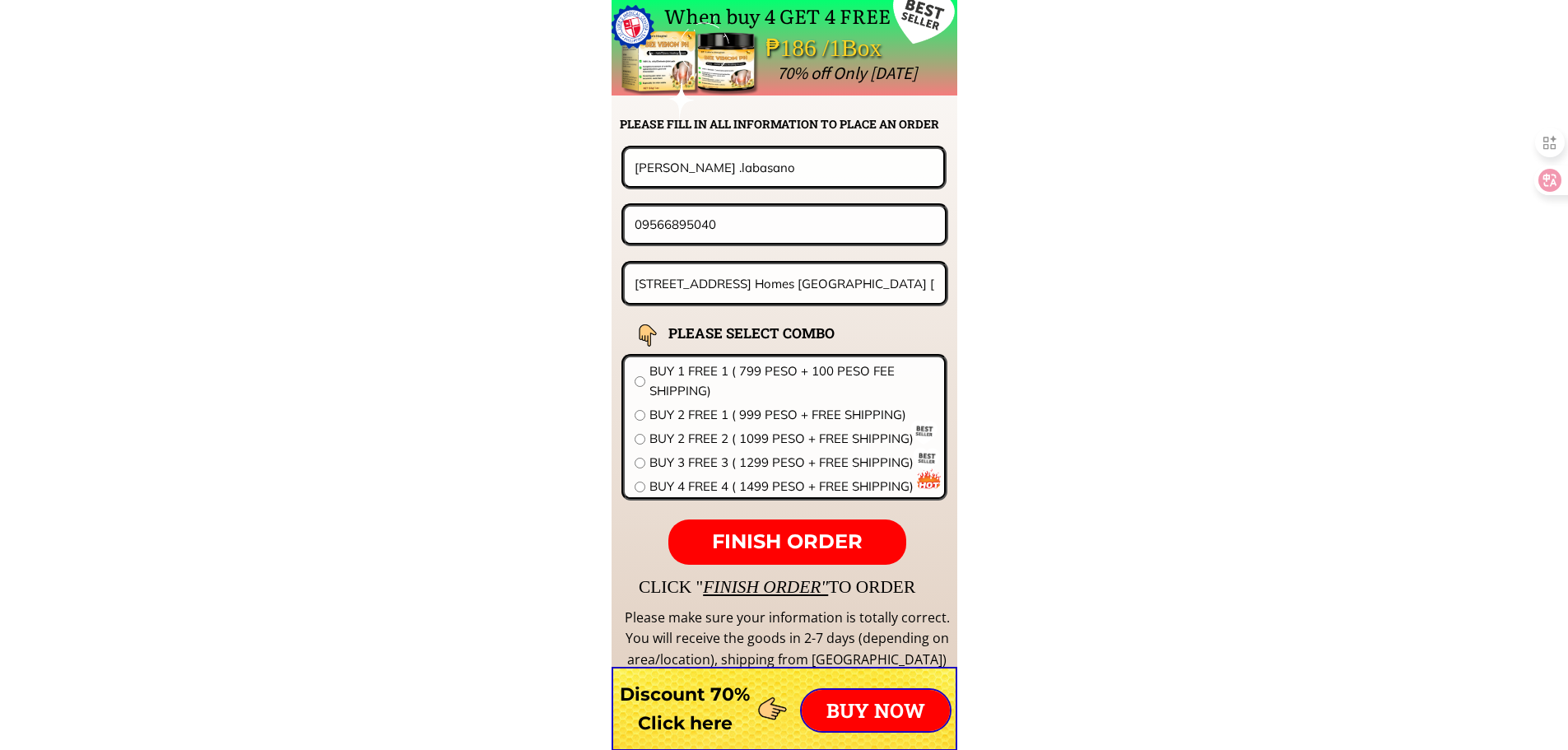
paste input "301121178"
type input "09301121178"
click at [752, 289] on input "239 Pearls St Palmera Homes II Ortigas Avenue Extension Brgy Dolores Taytay Riz…" at bounding box center [785, 283] width 310 height 38
paste input "Villa..caridad..km3..baan .butuan city .c/.o. juntilla"
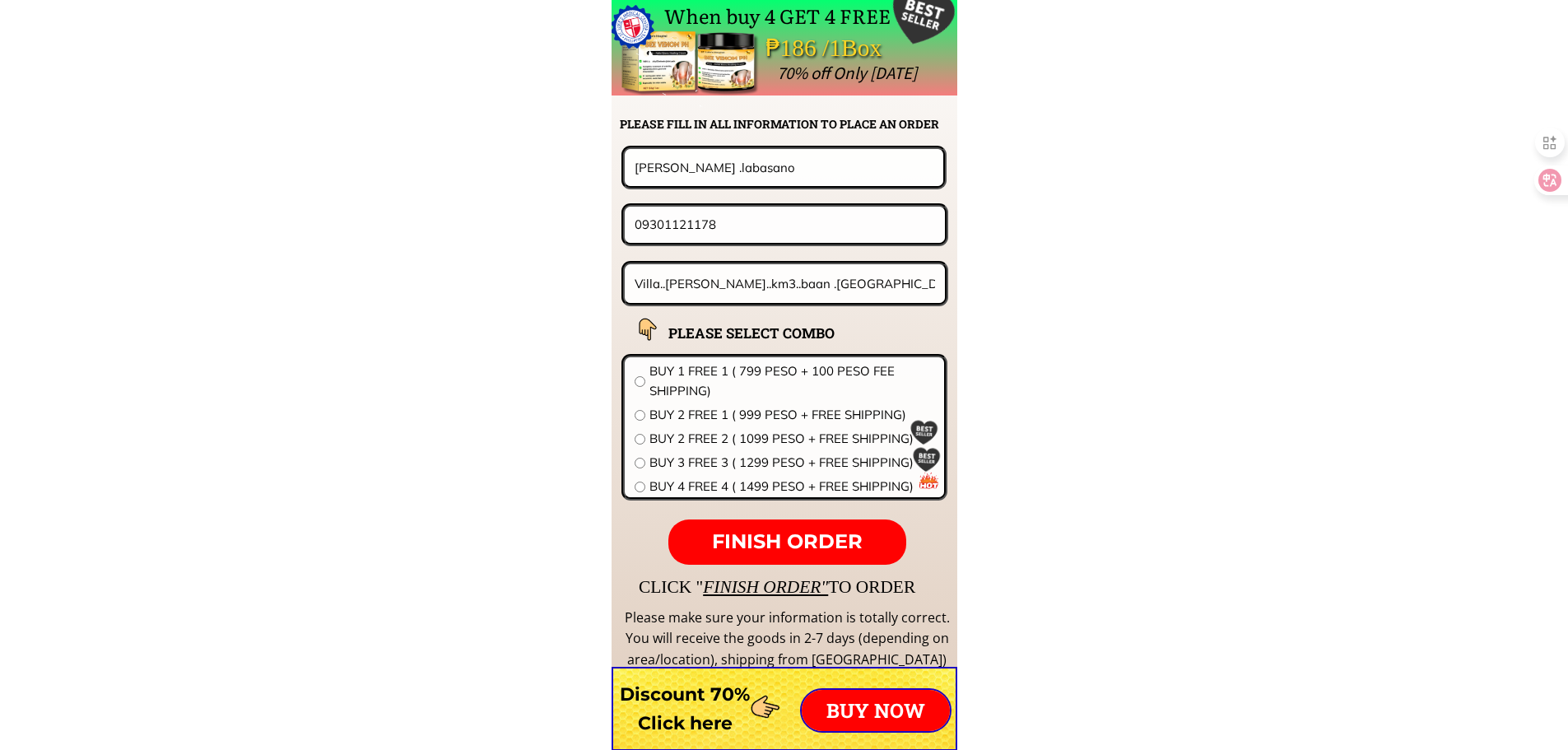
type input "Villa..caridad..km3..baan .butuan city .c/.o. juntilla"
drag, startPoint x: 791, startPoint y: 379, endPoint x: 797, endPoint y: 467, distance: 88.2
click at [791, 381] on span "BUY 1 FREE 1 ( 799 PESO + 100 PESO FEE SHIPPING)" at bounding box center [792, 381] width 285 height 39
radio input "true"
click at [814, 532] on span "FINISH ORDER" at bounding box center [787, 541] width 151 height 24
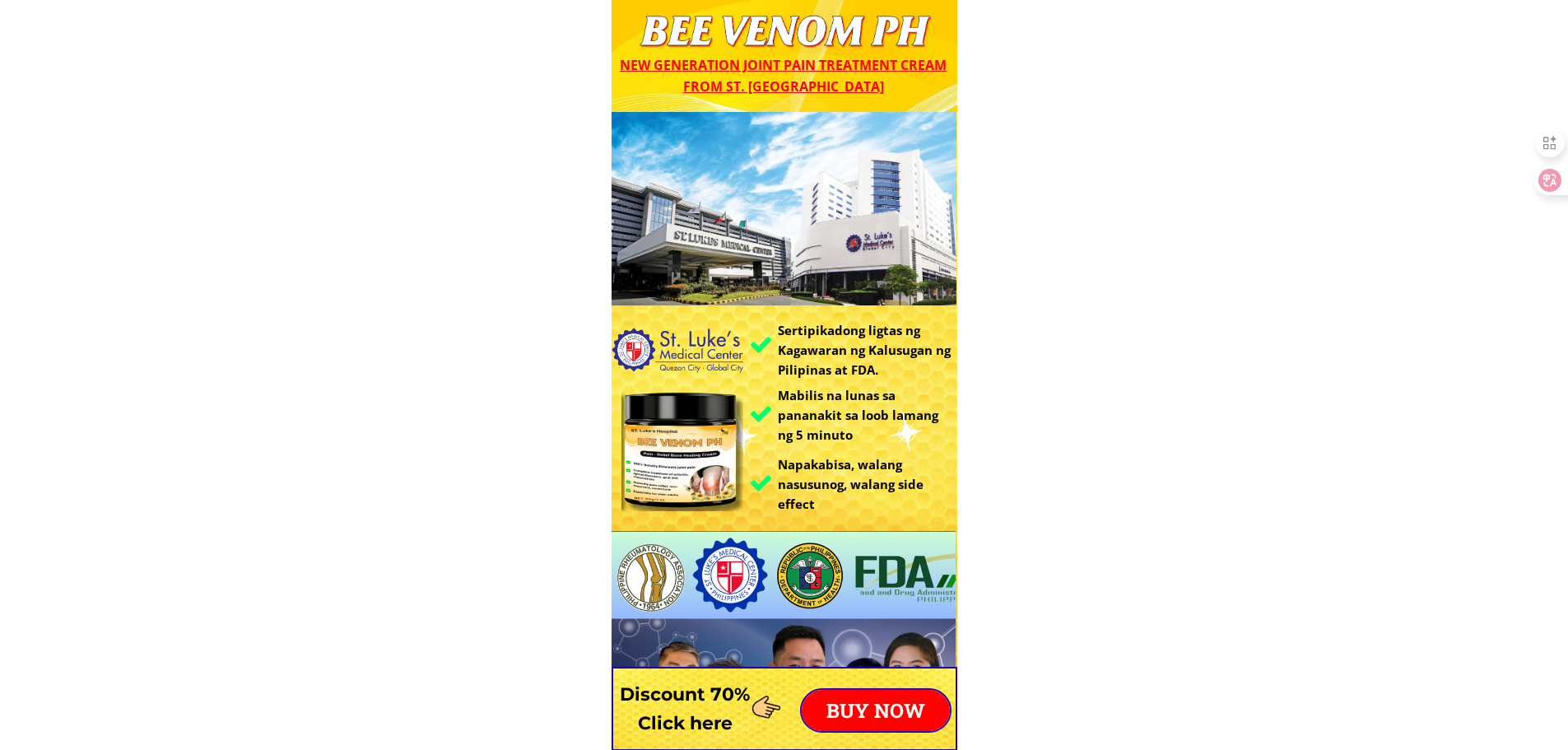
click at [868, 694] on p "BUY NOW" at bounding box center [875, 711] width 149 height 41
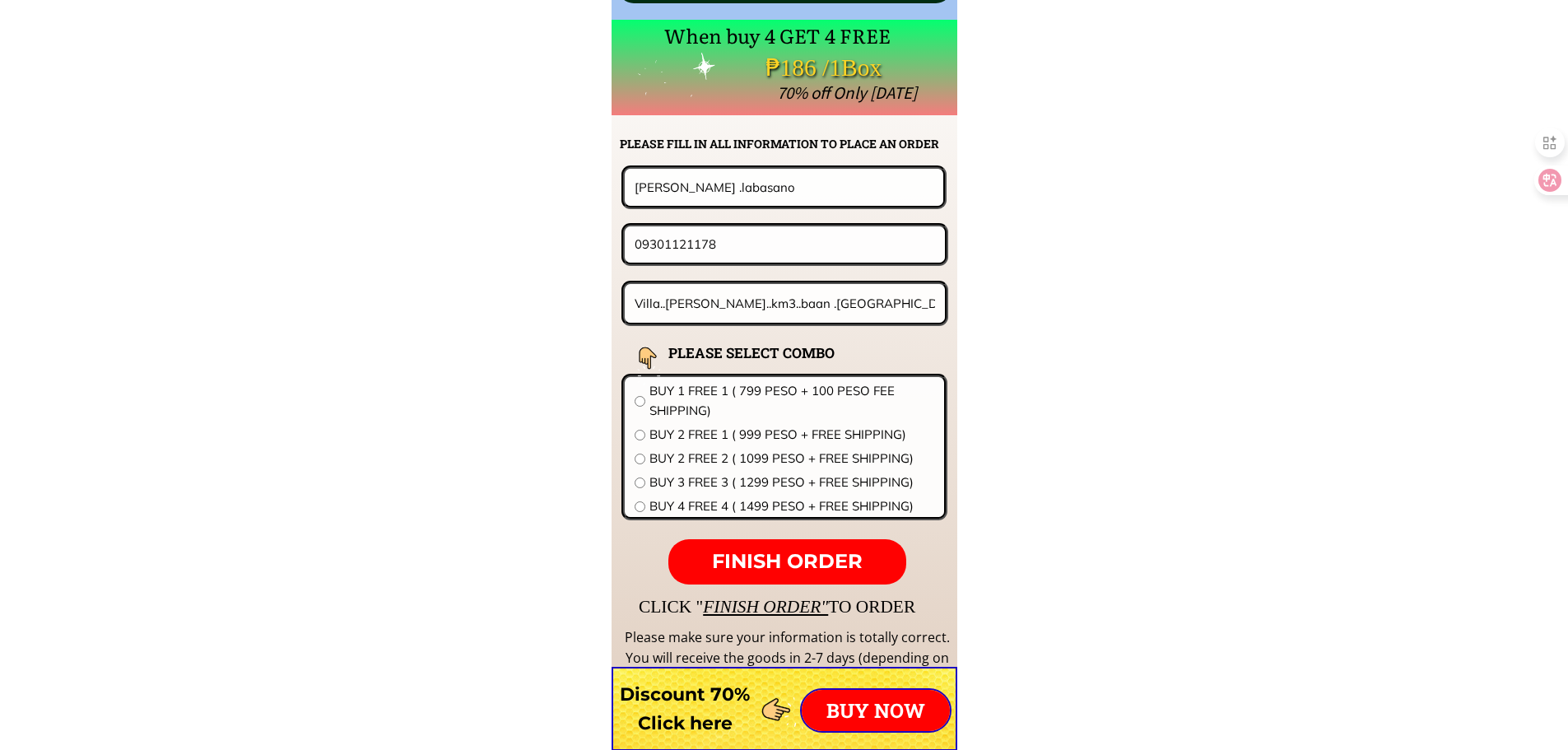
scroll to position [12923, 0]
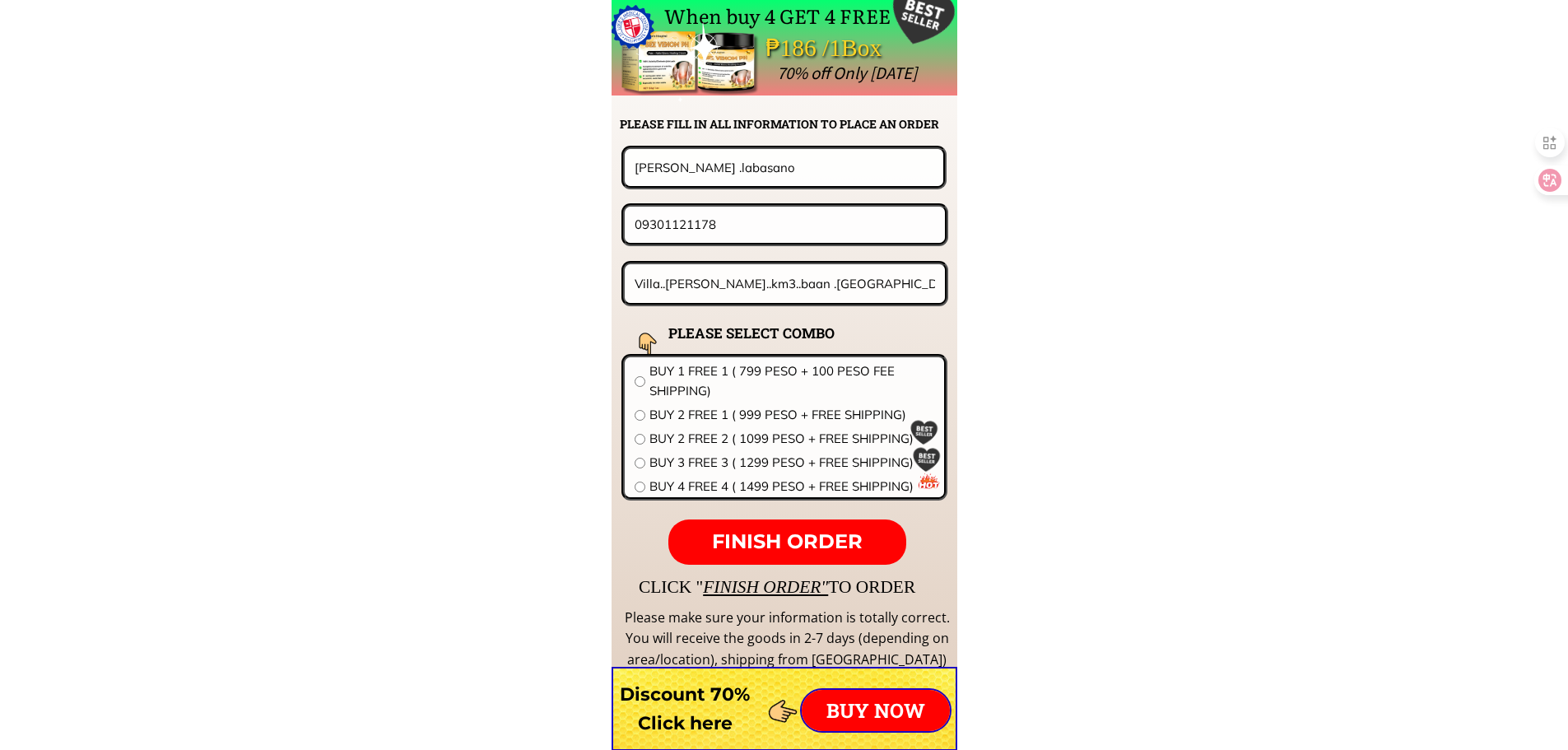
drag, startPoint x: 771, startPoint y: 179, endPoint x: 289, endPoint y: 178, distance: 482.0
paste input "cenen urb"
type input "cenen urbano"
click at [734, 236] on input "09301121178" at bounding box center [785, 224] width 309 height 35
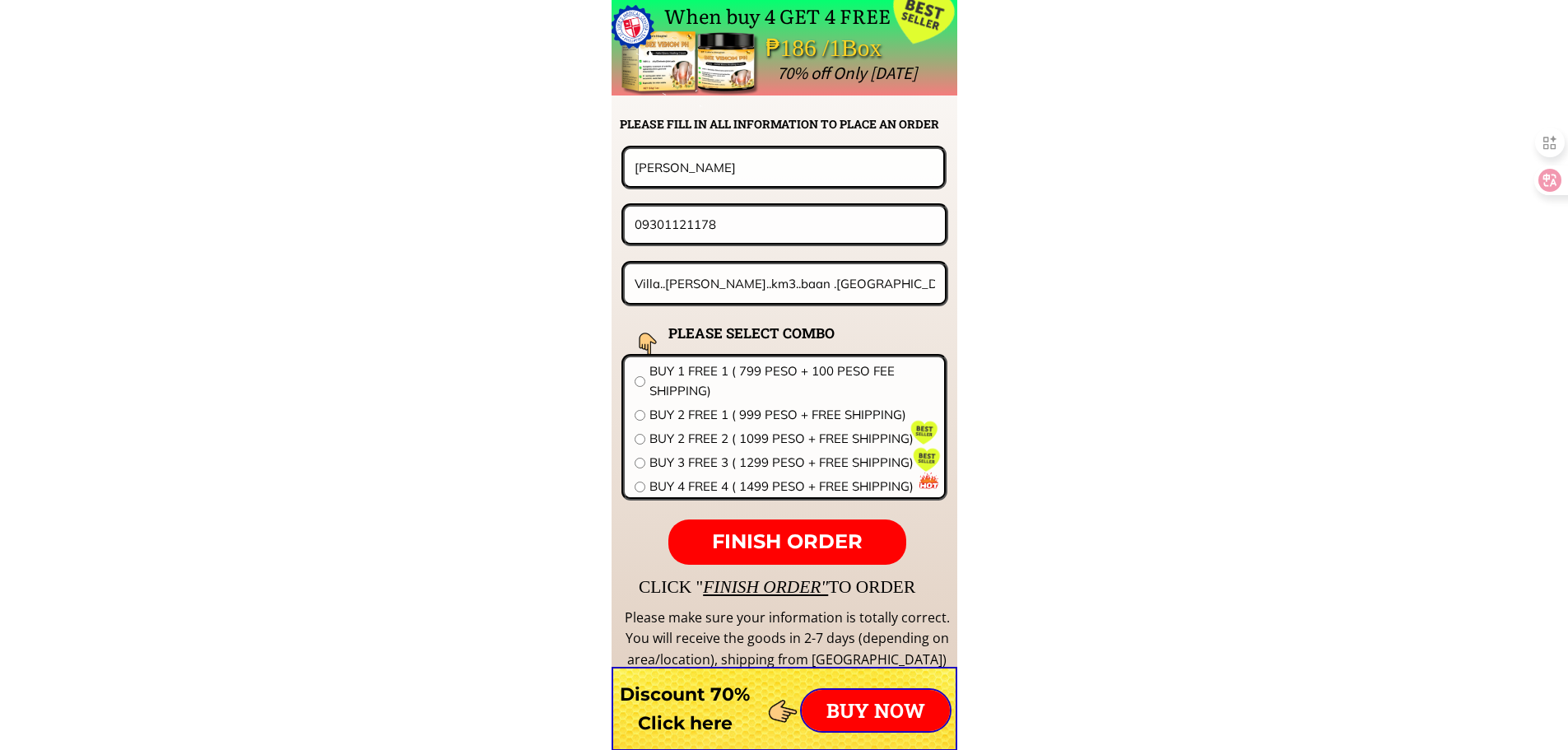
paste input "953326382"
type input "09953326382"
click at [782, 285] on input "Villa..caridad..km3..baan .butuan city .c/.o. juntilla" at bounding box center [785, 283] width 310 height 38
paste input "22 ilocos sur st bago bantay qc (SAME)""
type input "22 ilocos sur st bago bantay qc (SAME)"
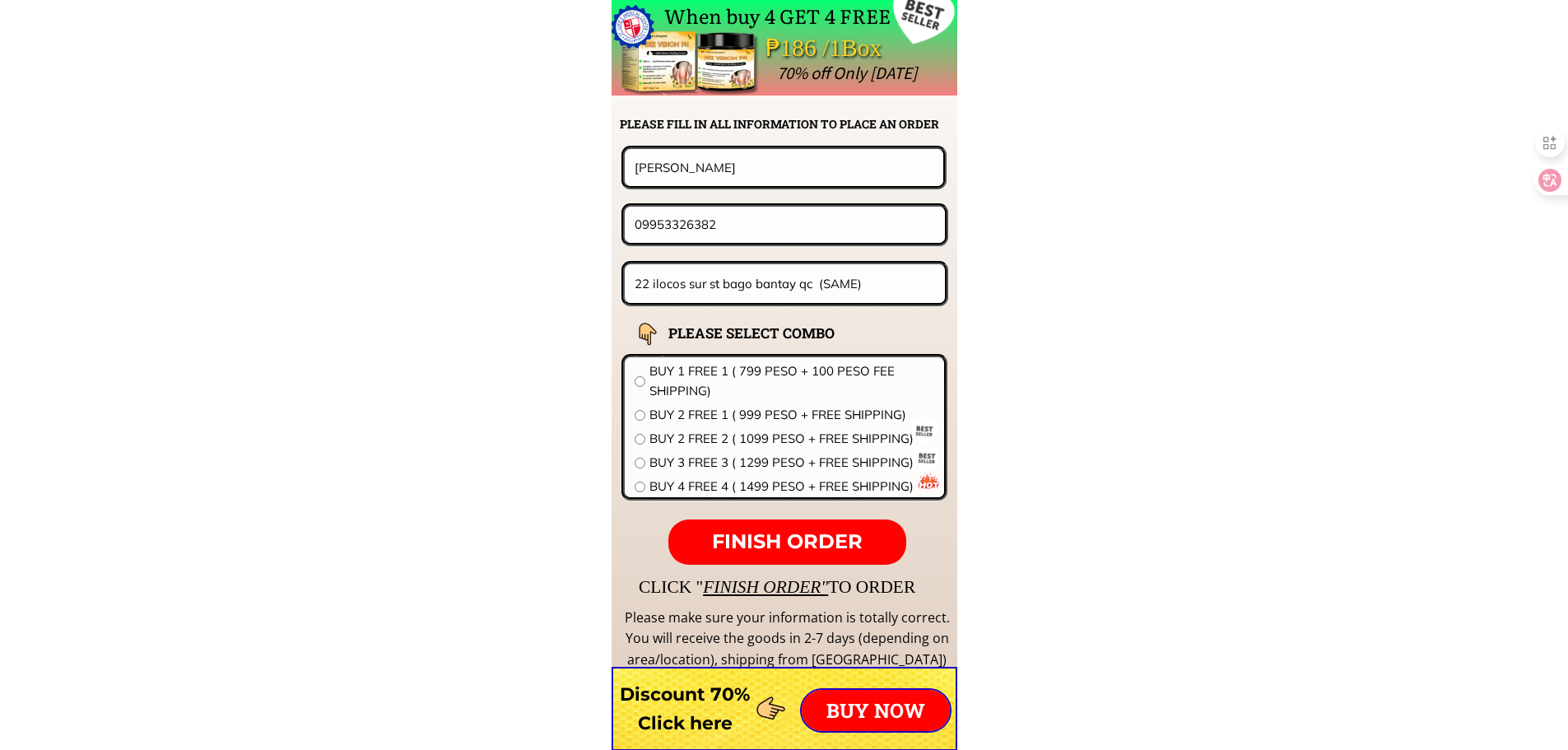
click at [705, 452] on div "BUY 1 FREE 1 ( 799 PESO + 100 PESO FEE SHIPPING) BUY 2 FREE 1 ( 999 PESO + FREE…" at bounding box center [784, 430] width 300 height 139
click at [723, 445] on span "BUY 2 FREE 2 ( 1099 PESO + FREE SHIPPING)" at bounding box center [792, 439] width 285 height 20
radio input "true"
click at [793, 556] on p "FINISH ORDER" at bounding box center [786, 542] width 237 height 46
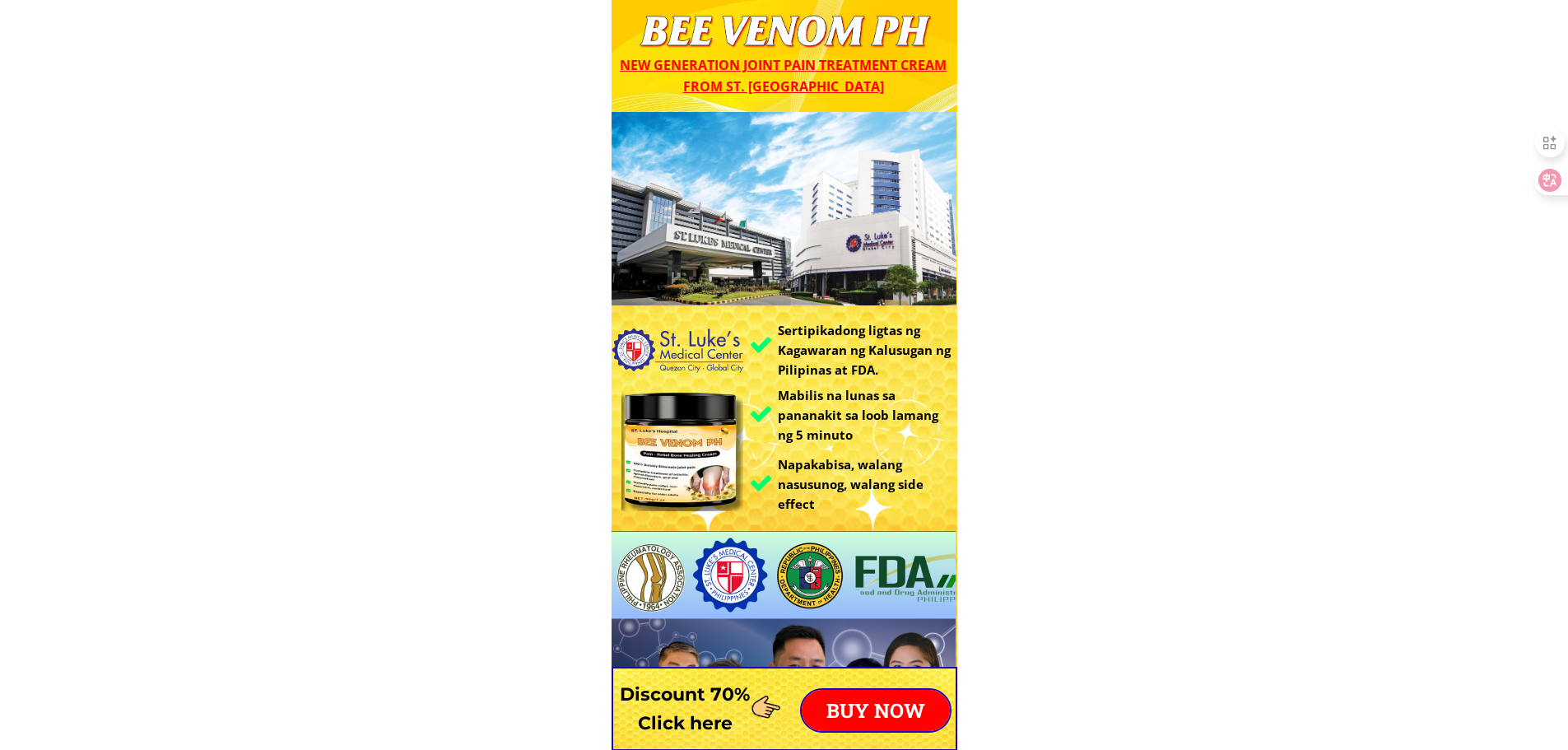
click at [879, 706] on p "BUY NOW" at bounding box center [875, 711] width 149 height 41
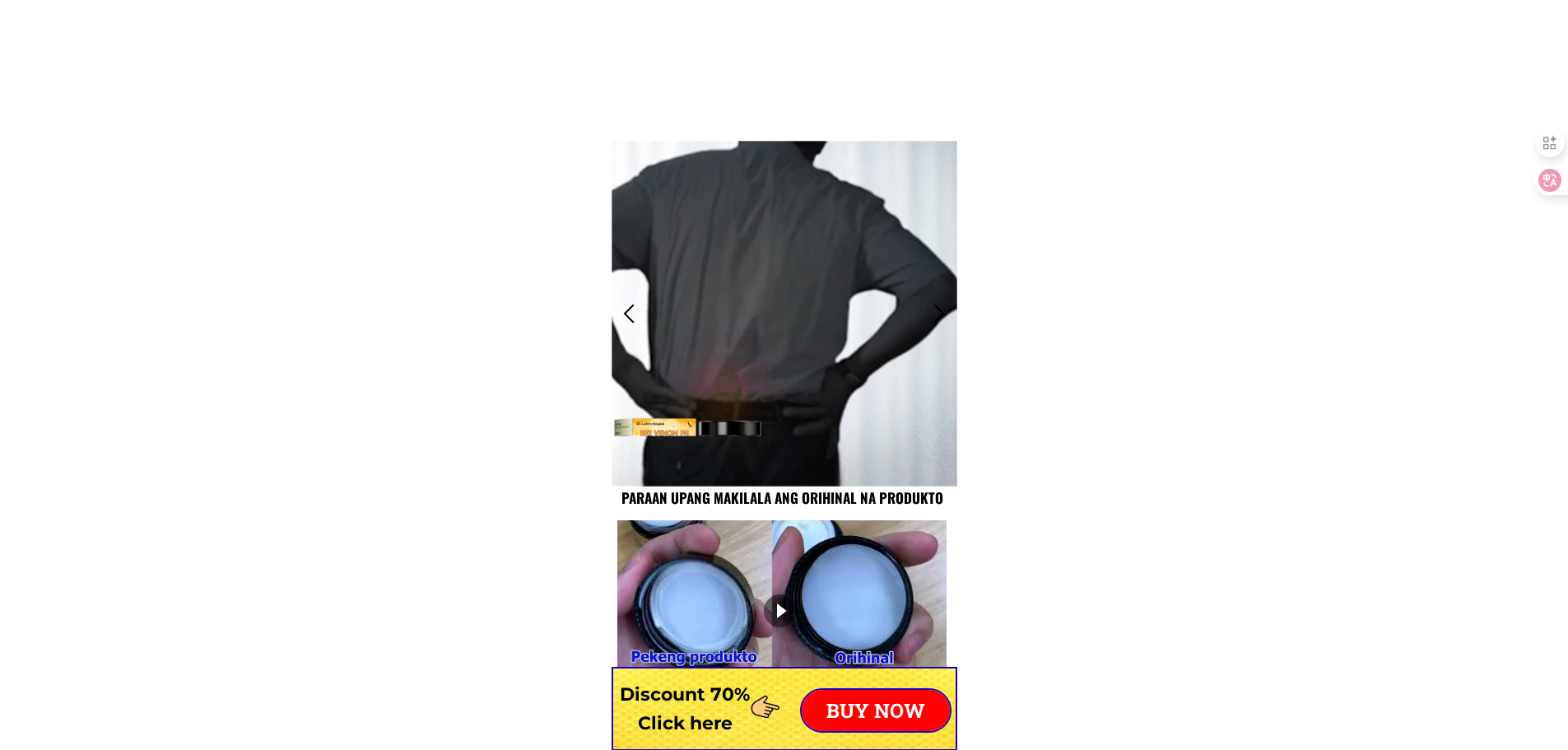
scroll to position [12923, 0]
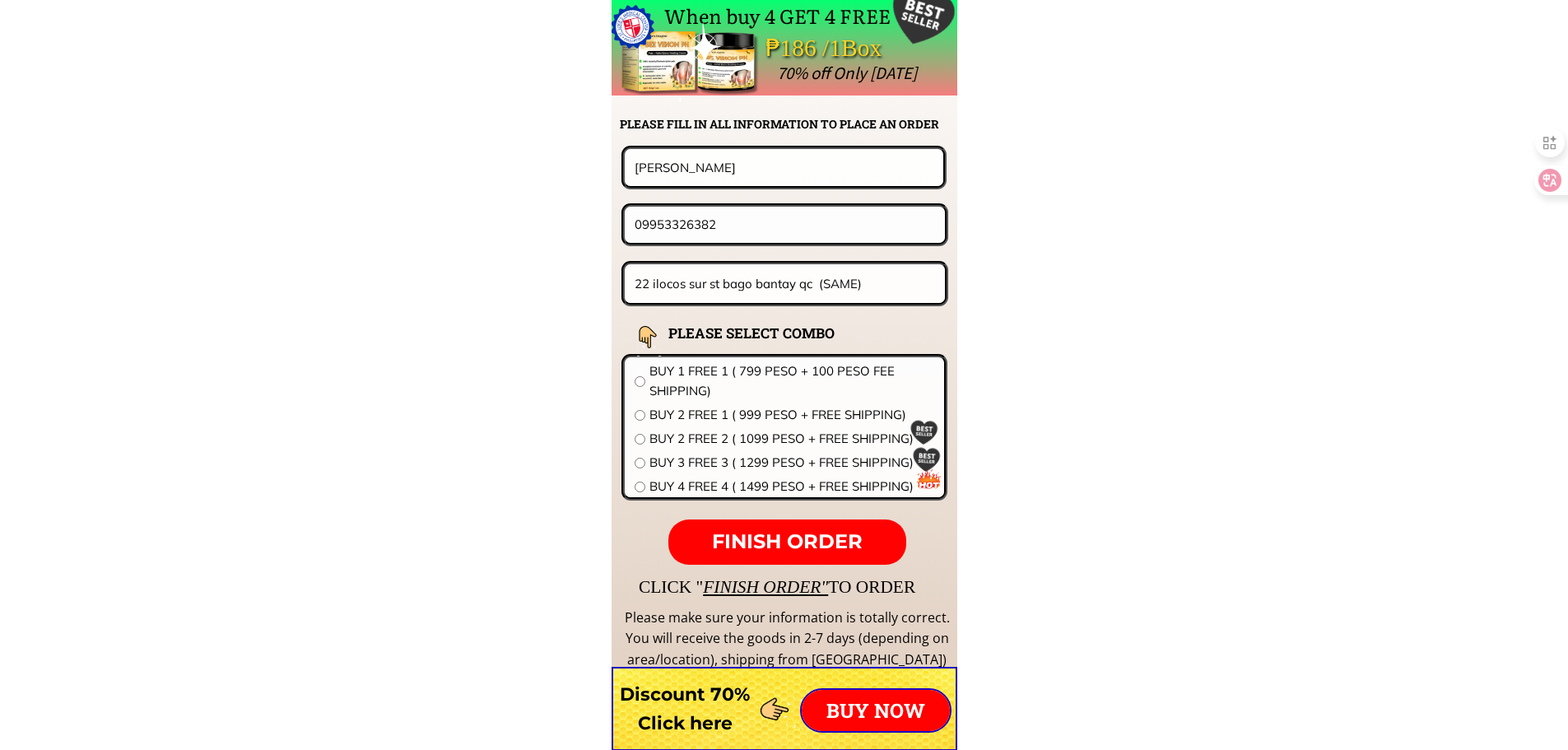
drag, startPoint x: 735, startPoint y: 177, endPoint x: 467, endPoint y: 168, distance: 268.2
paste input "[PERSON_NAME]"
type input "[PERSON_NAME]"
drag, startPoint x: 274, startPoint y: 209, endPoint x: 229, endPoint y: 199, distance: 46.1
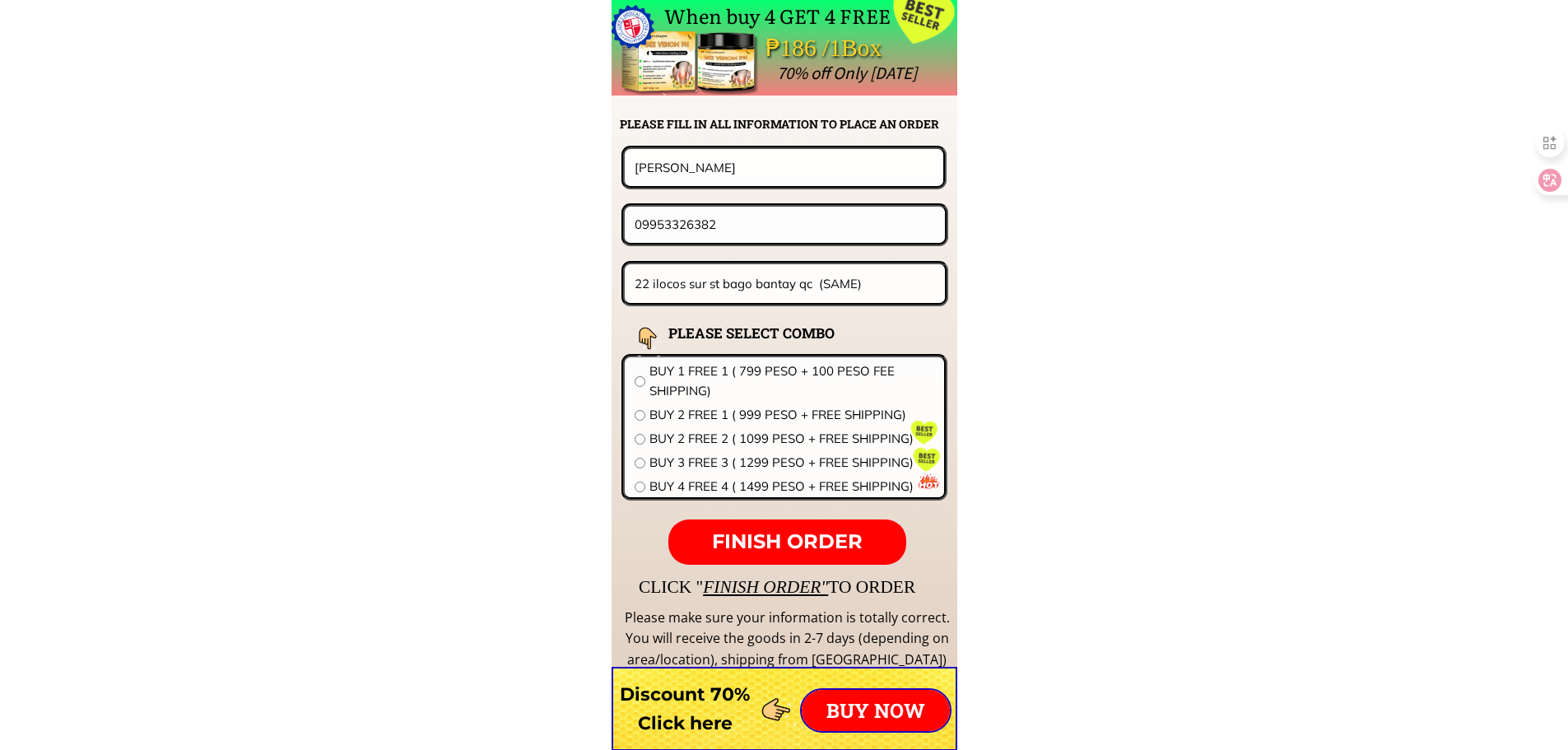
paste input "476364484"
type input "09476364484"
click at [769, 297] on input "22 ilocos sur st bago bantay qc (SAME)" at bounding box center [785, 283] width 310 height 38
paste input "09476364484"
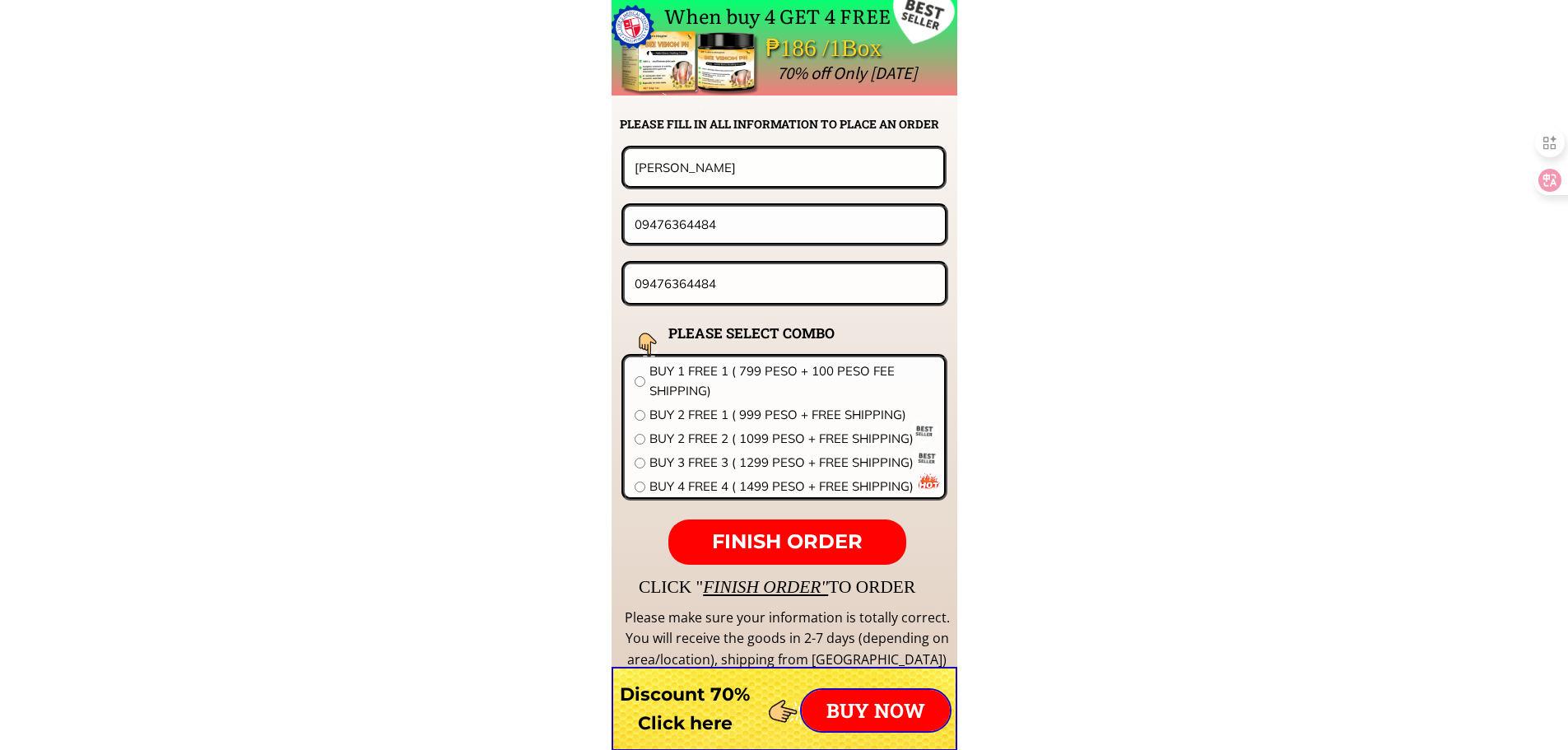
paste input "BARANAY POBLATION CORTA STR..BELISON [GEOGRAPHIC_DATA]"
type input "BARANAY POBLATION CORTA STR..BELISON [GEOGRAPHIC_DATA]"
click at [779, 361] on span "BUY 1 FREE 1 ( 799 PESO + 100 PESO FEE SHIPPING)" at bounding box center [792, 381] width 285 height 39
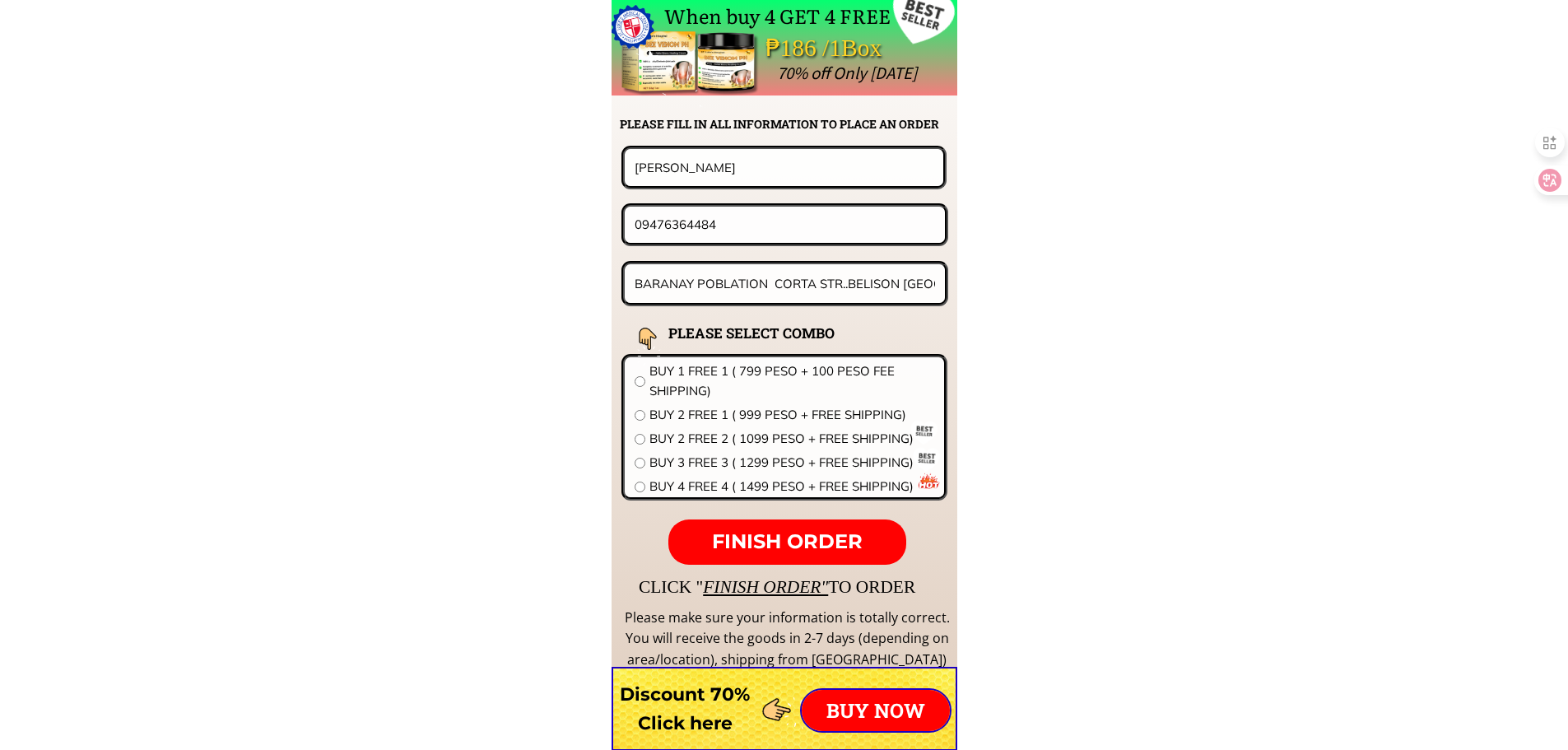
radio input "true"
click at [814, 540] on span "FINISH ORDER" at bounding box center [787, 541] width 151 height 24
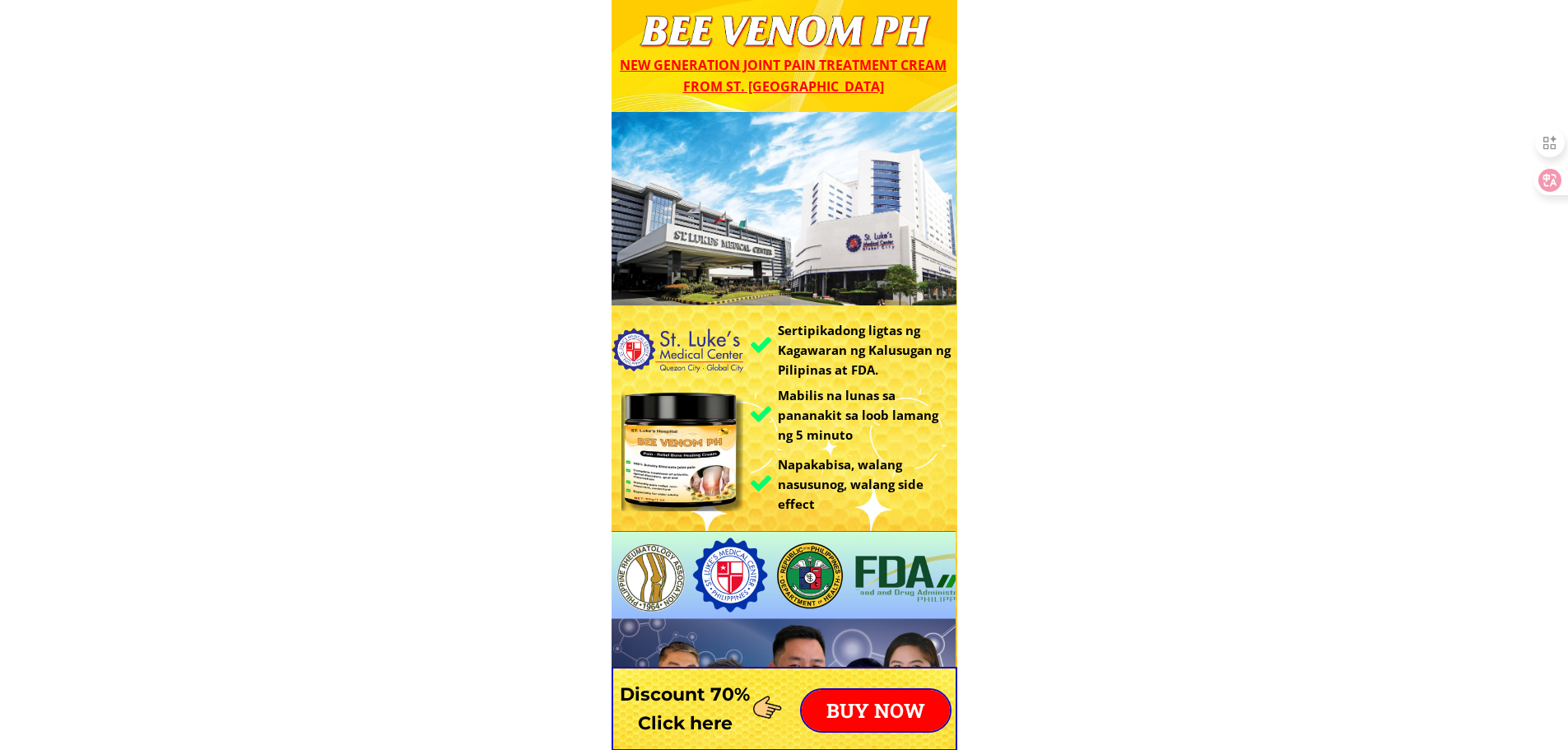
click at [895, 714] on p "BUY NOW" at bounding box center [875, 711] width 149 height 41
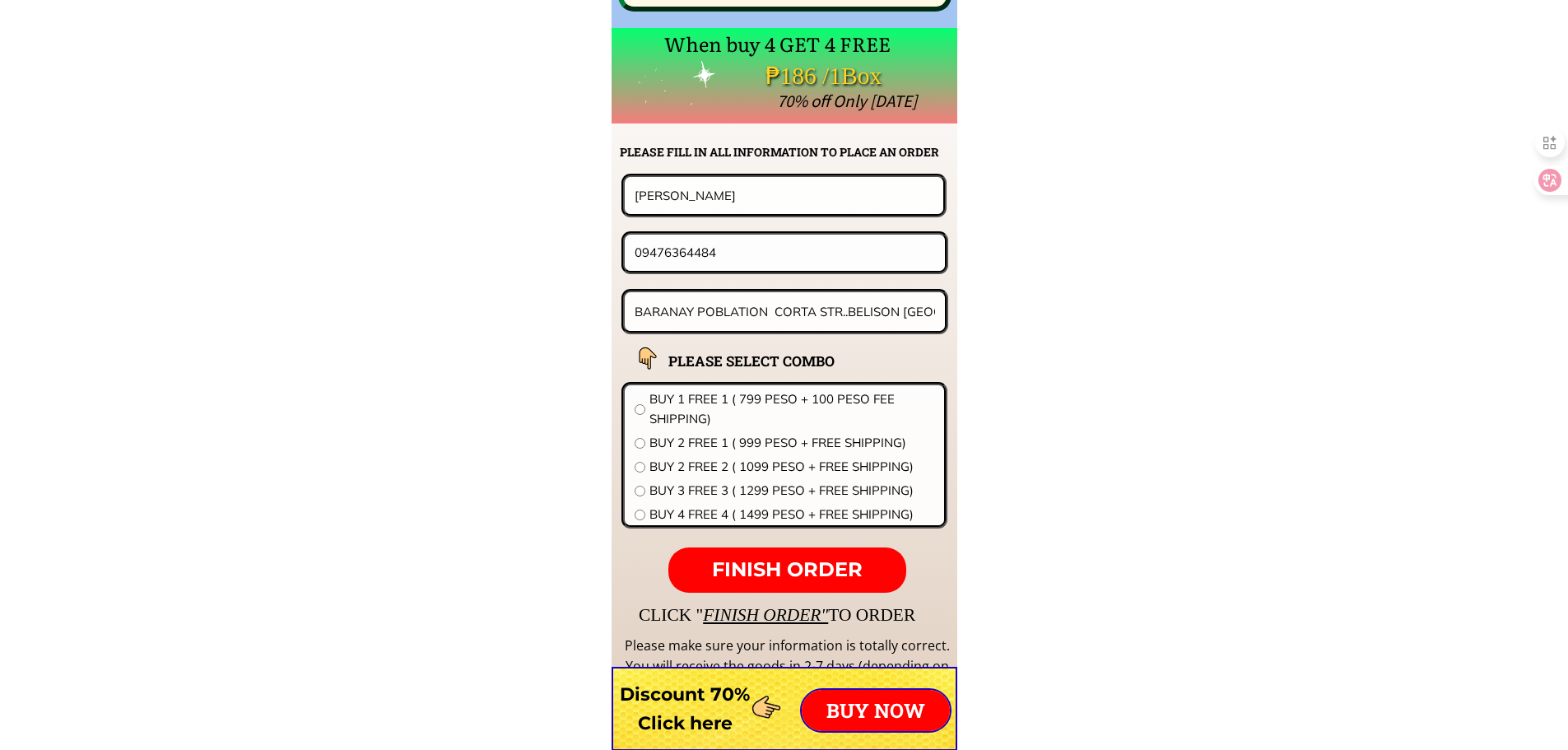
scroll to position [12923, 0]
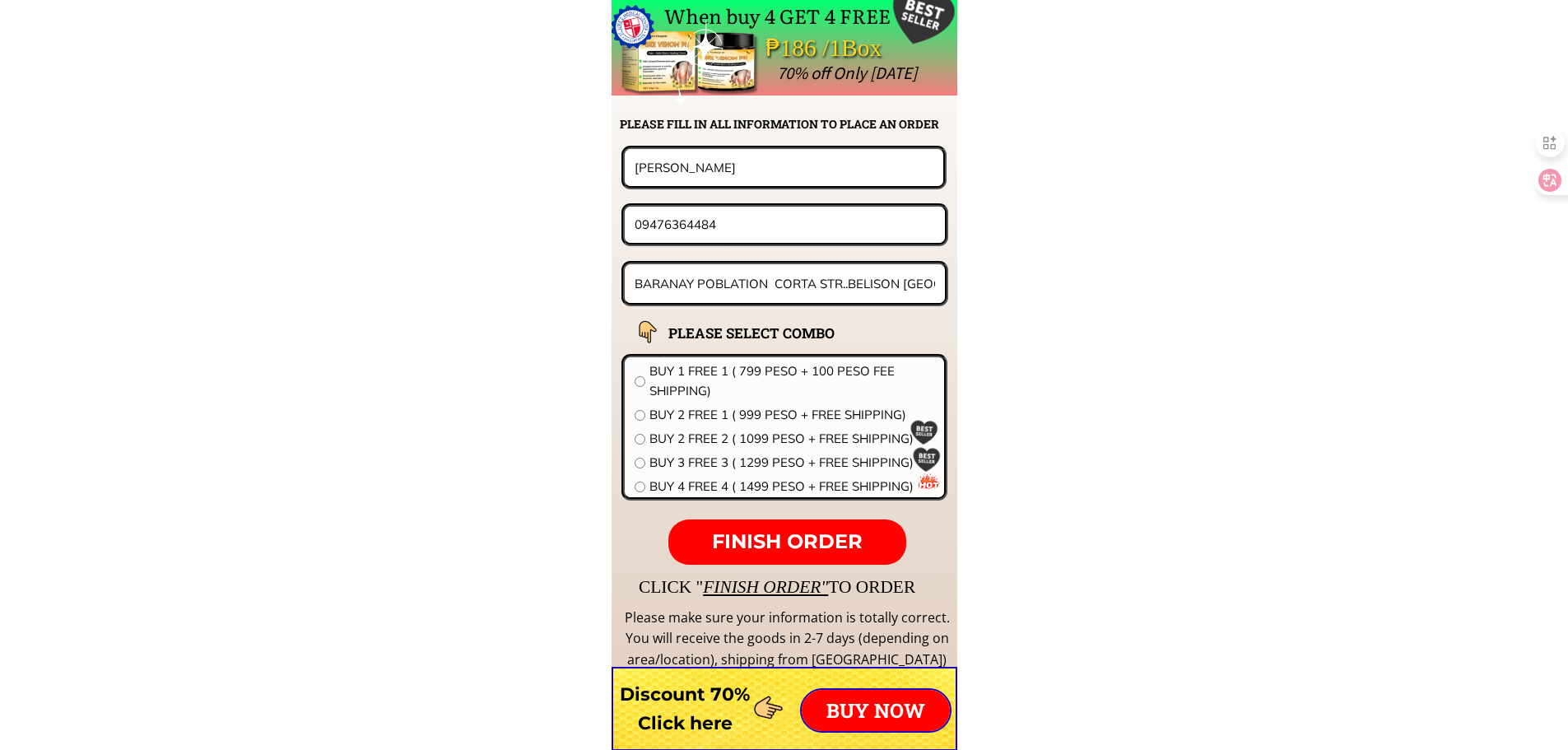
drag, startPoint x: 391, startPoint y: 154, endPoint x: 376, endPoint y: 154, distance: 15.0
paste input "[PERSON_NAME]"
type input "[PERSON_NAME]"
drag, startPoint x: 825, startPoint y: 218, endPoint x: 643, endPoint y: 219, distance: 182.0
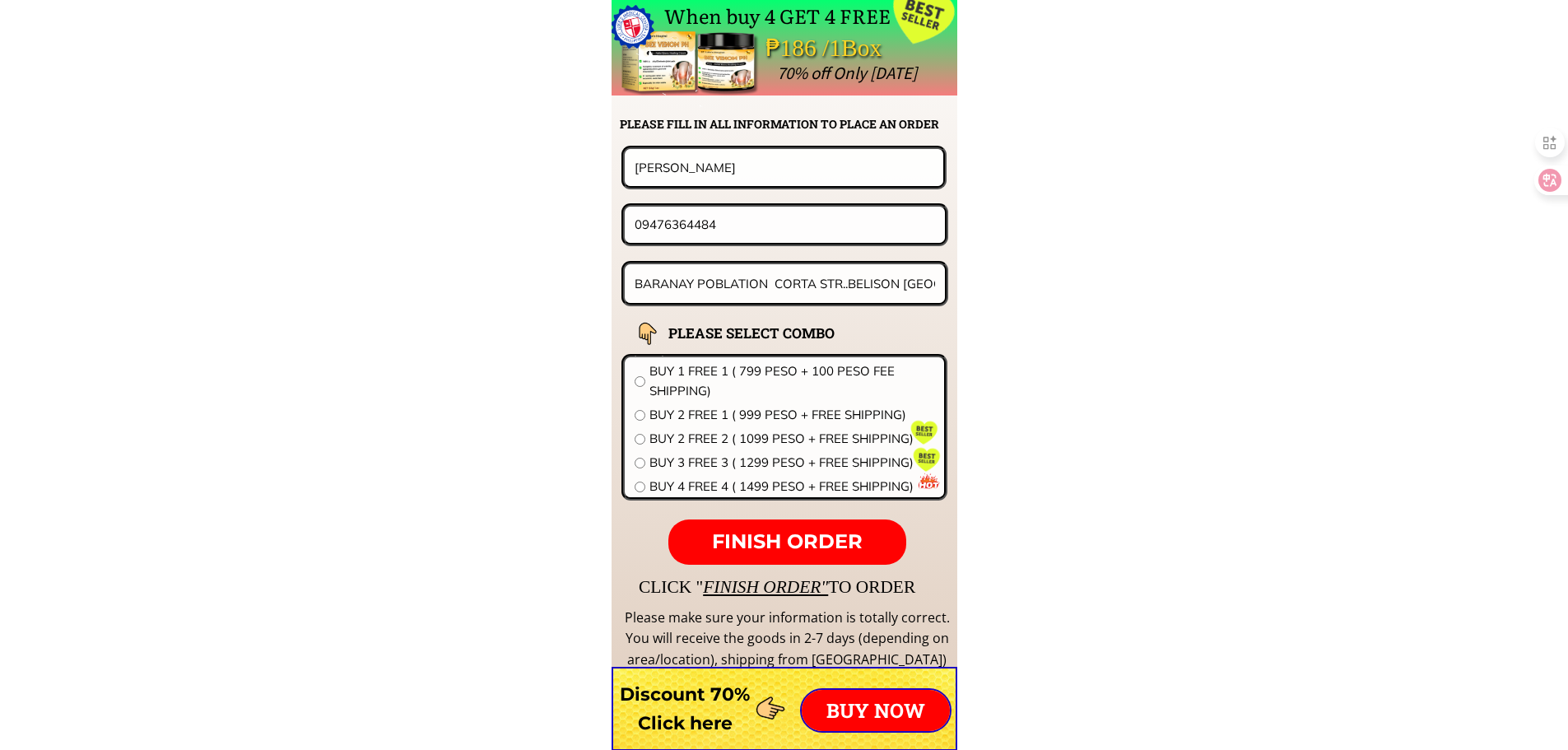
click at [643, 219] on input "09476364484" at bounding box center [785, 224] width 309 height 35
paste input "603354970"
type input "09603354970"
click at [728, 262] on div "BARANAY POBLATION CORTA STR..BELISON [GEOGRAPHIC_DATA]" at bounding box center [785, 283] width 328 height 45
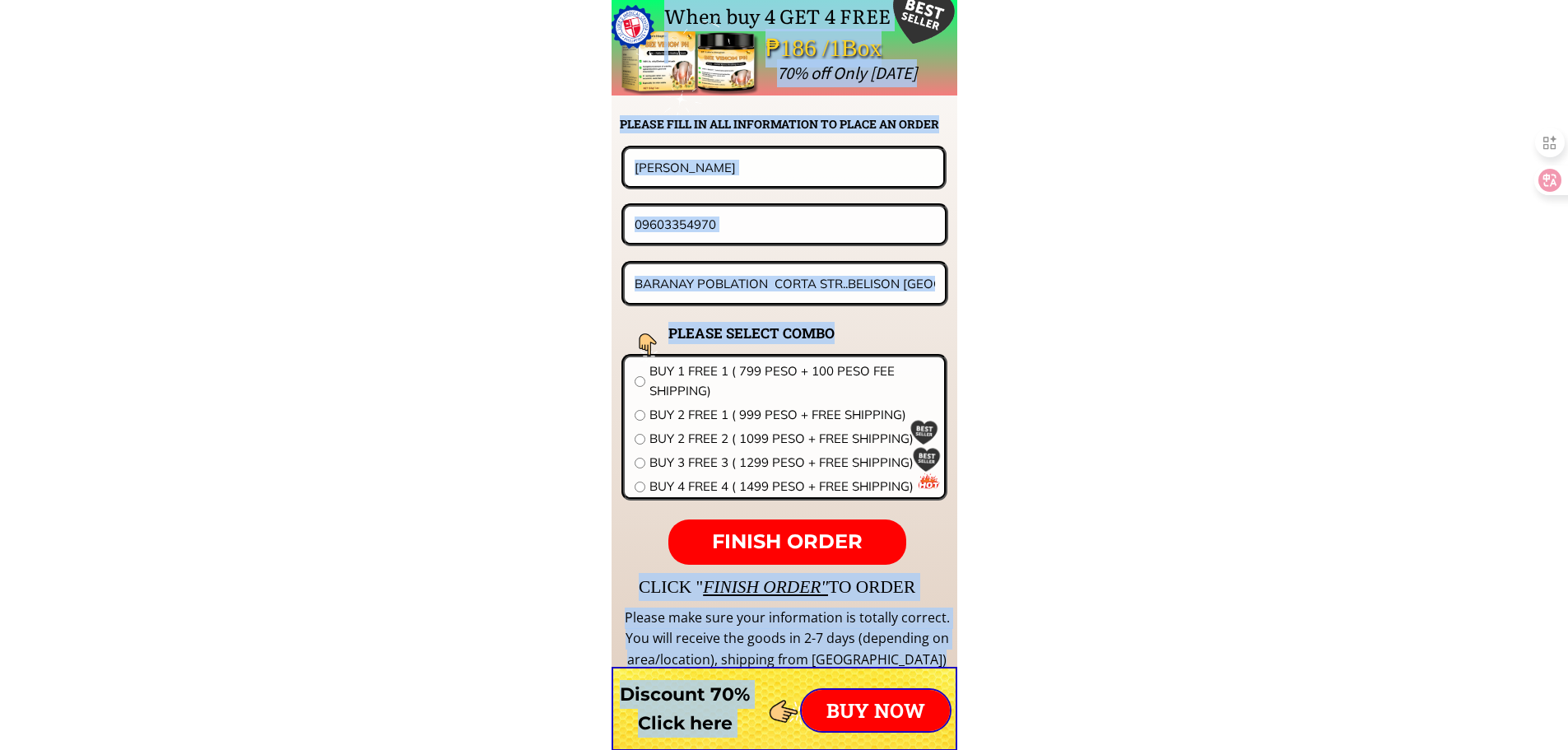
click at [729, 276] on input "BARANAY POBLATION CORTA STR..BELISON [GEOGRAPHIC_DATA]" at bounding box center [785, 283] width 310 height 38
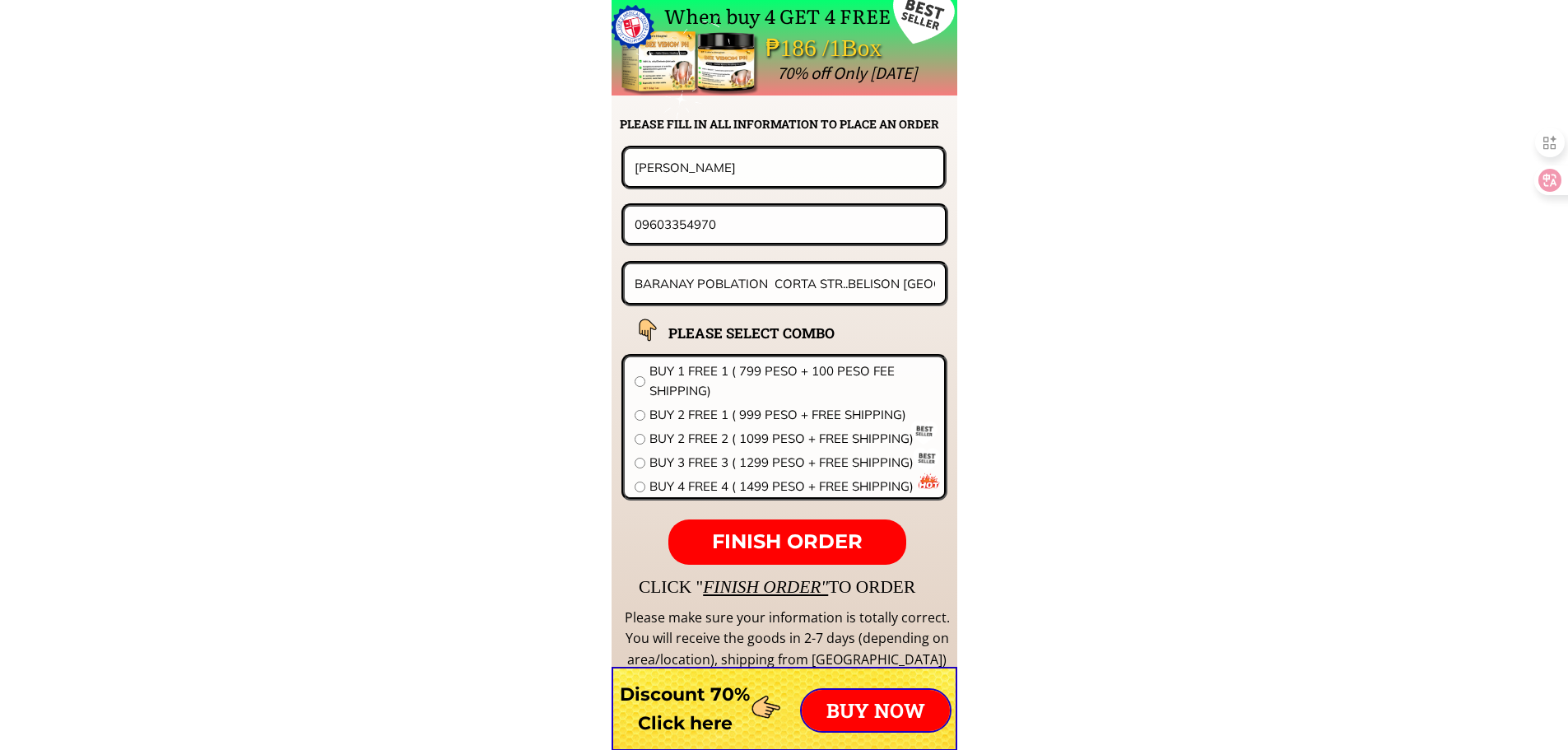
paste input "103 purok 3 Iba o Este cal.bul"
type input "103 purok 3 Iba o Este cal.bul"
click at [750, 431] on span "BUY 2 FREE 2 ( 1099 PESO + FREE SHIPPING)" at bounding box center [792, 439] width 285 height 20
radio input "true"
click at [787, 555] on p "FINISH ORDER" at bounding box center [786, 542] width 237 height 46
